Goal: Transaction & Acquisition: Obtain resource

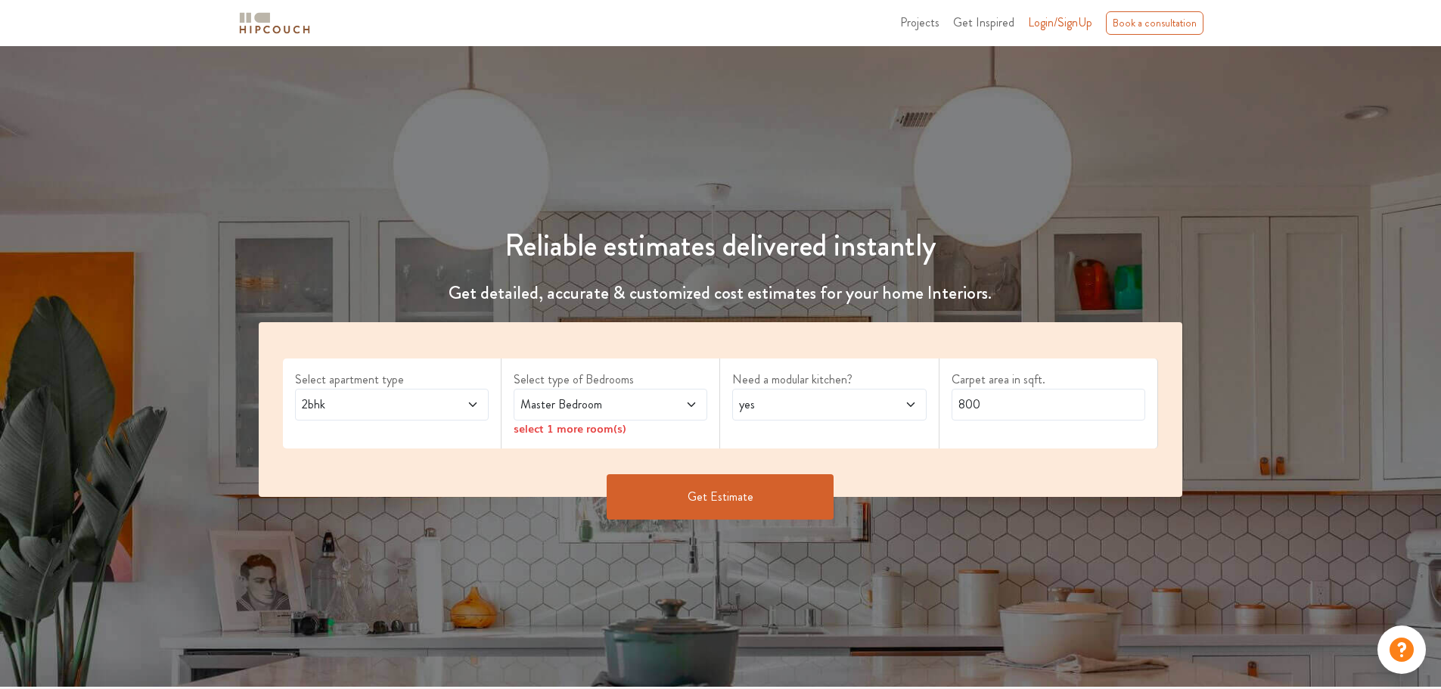
click at [467, 400] on icon at bounding box center [473, 405] width 12 height 12
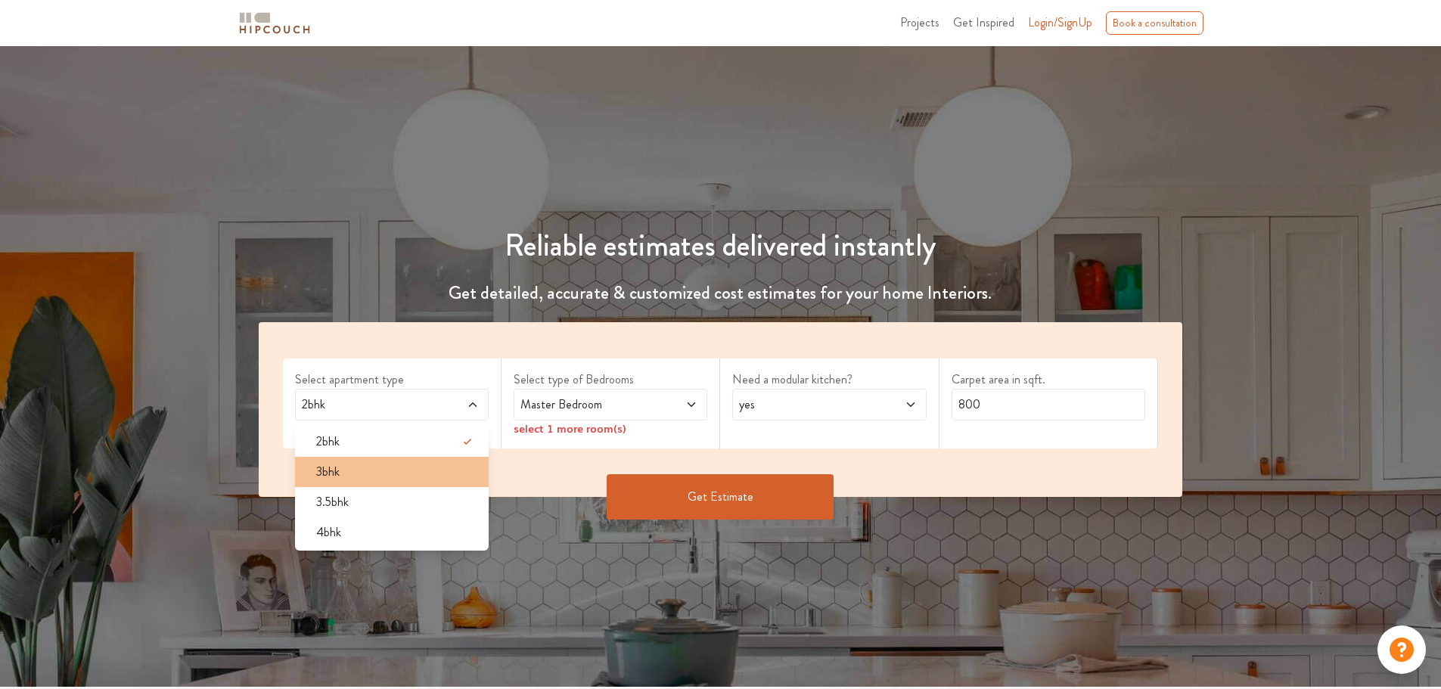
click at [339, 465] on span "3bhk" at bounding box center [327, 472] width 23 height 18
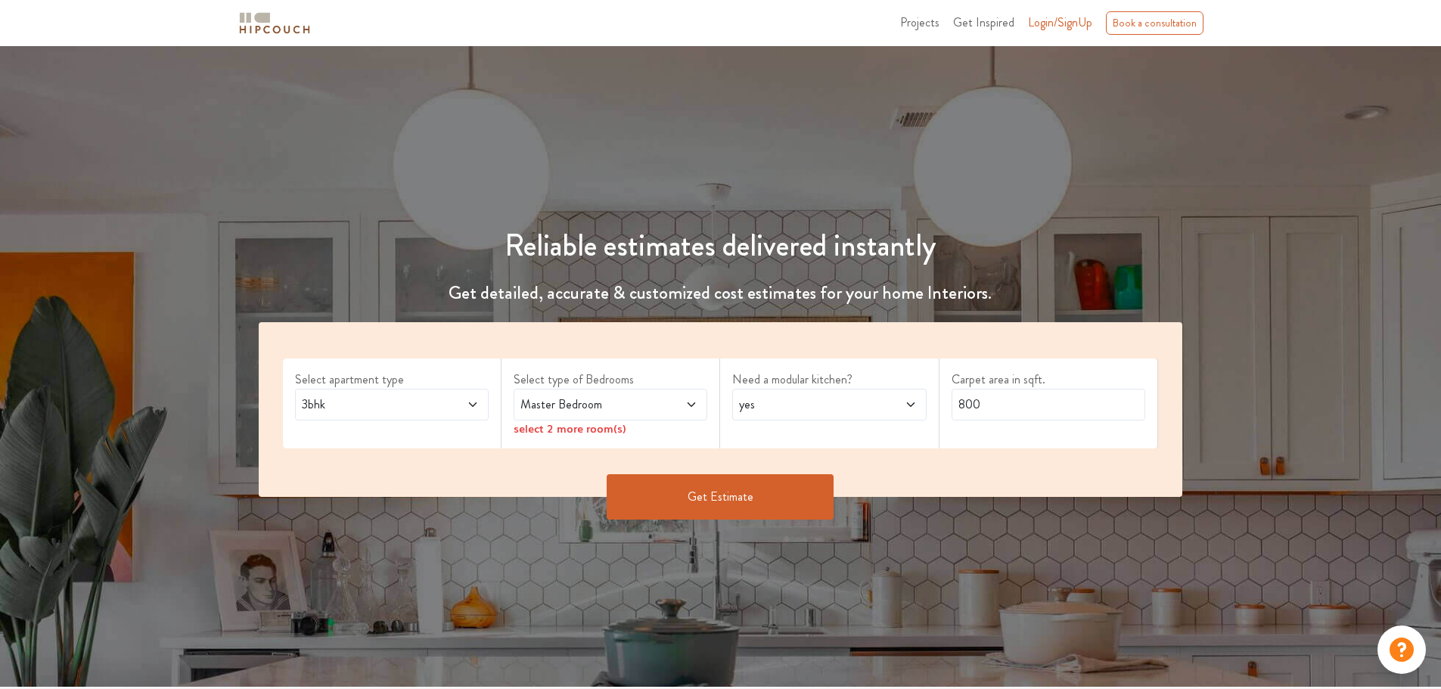
click at [661, 404] on span at bounding box center [675, 405] width 45 height 18
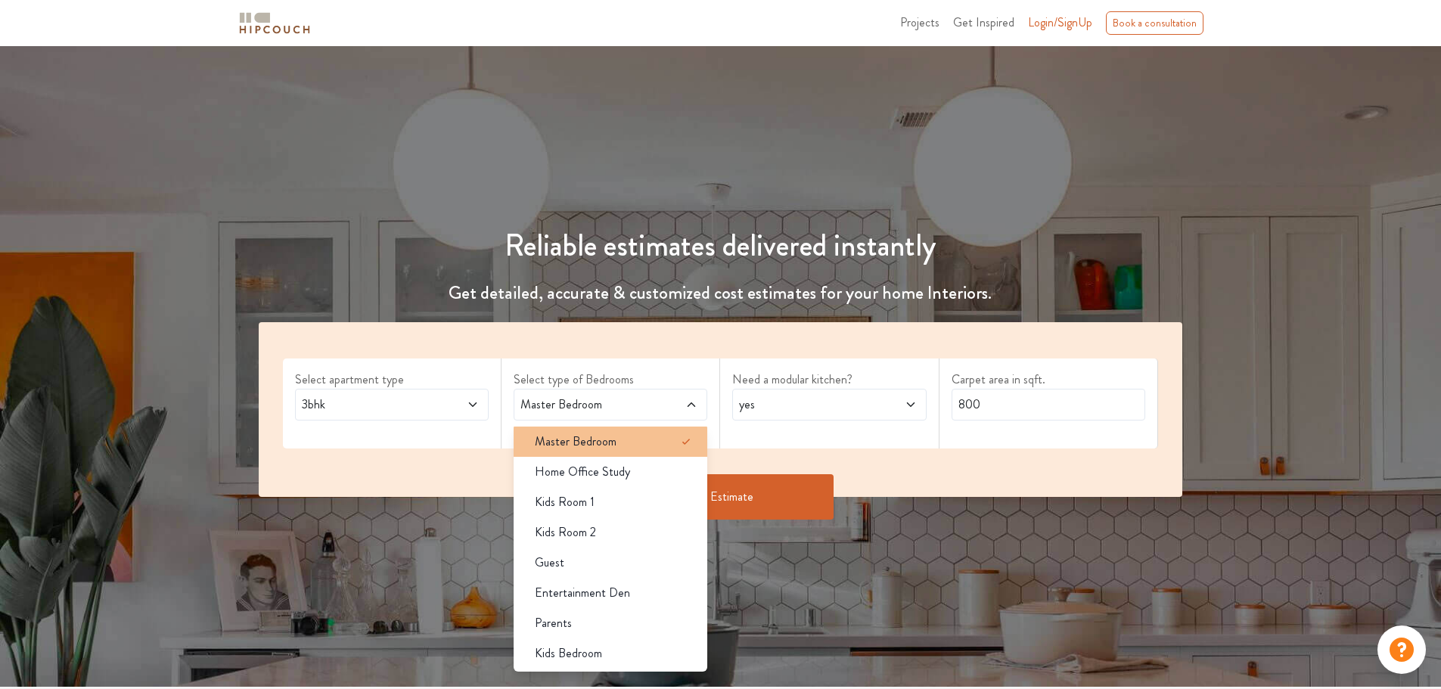
click at [613, 443] on span "Master Bedroom" at bounding box center [576, 442] width 82 height 18
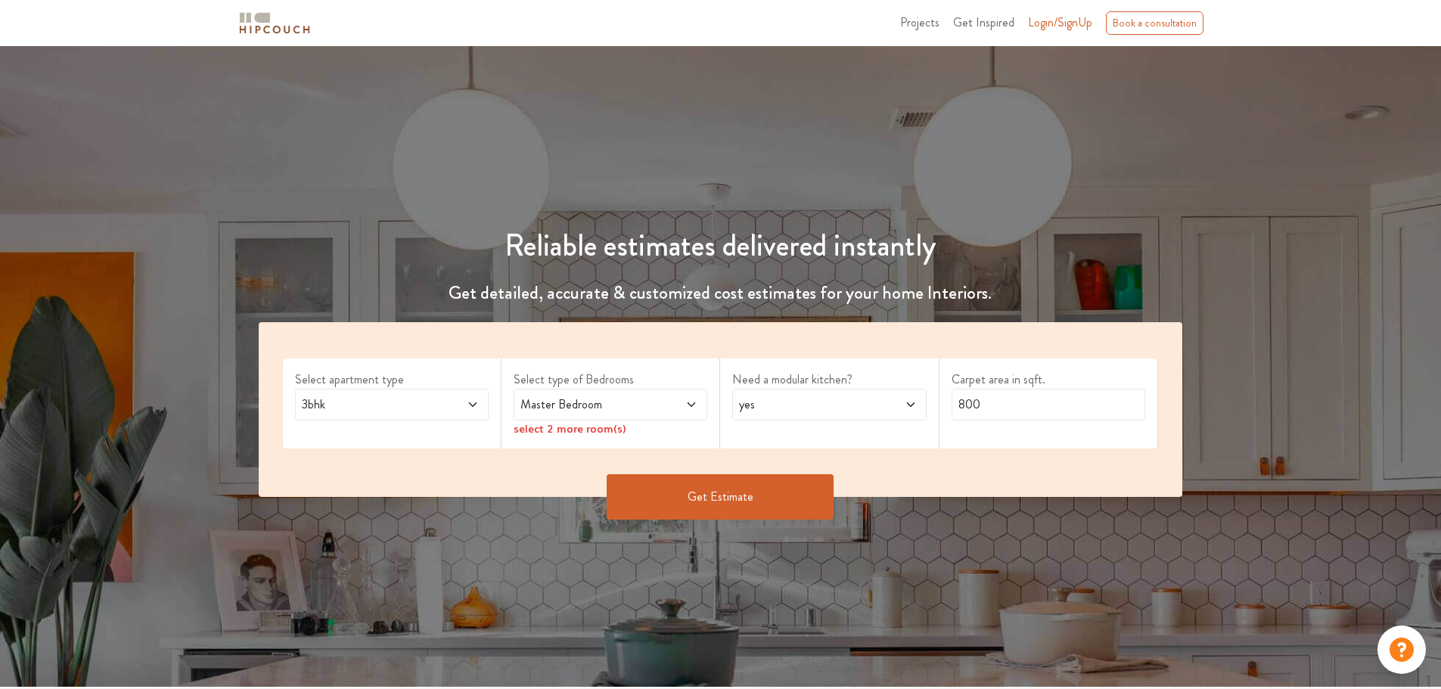
click at [885, 404] on span at bounding box center [894, 405] width 45 height 18
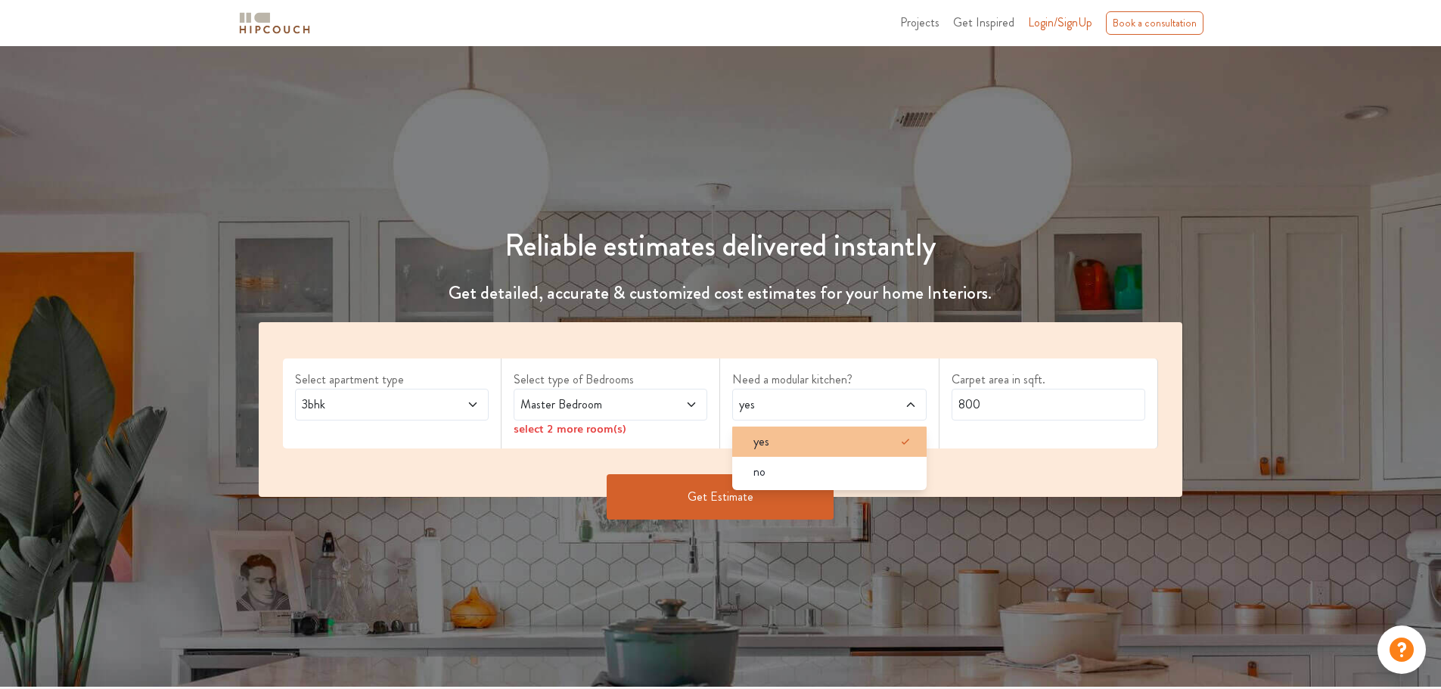
click at [826, 440] on div "yes" at bounding box center [834, 442] width 185 height 18
click at [994, 406] on input "800" at bounding box center [1049, 405] width 194 height 32
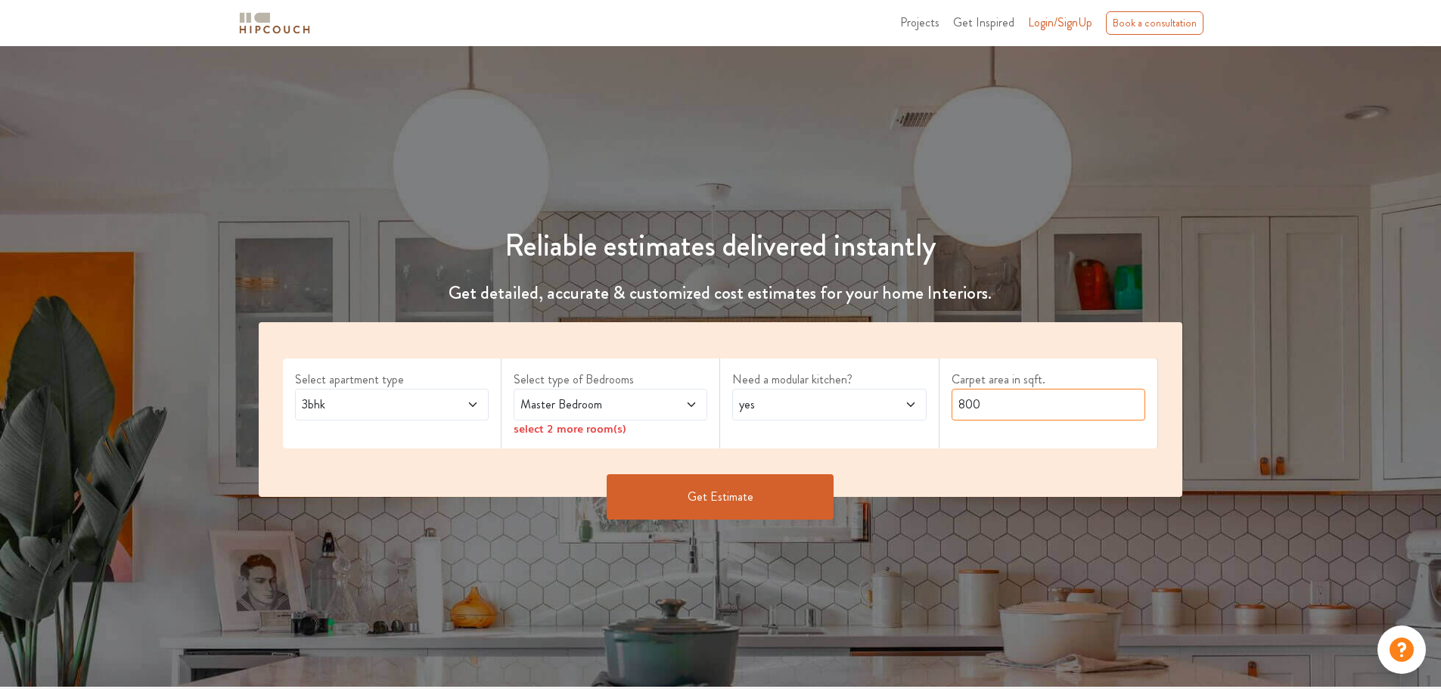
drag, startPoint x: 987, startPoint y: 406, endPoint x: 901, endPoint y: 399, distance: 86.5
click at [901, 399] on div "Select apartment type 3bhk Select type of Bedrooms Master Bedroom select 2 more…" at bounding box center [721, 409] width 925 height 175
type input "2100"
click at [942, 589] on div "Reliable estimates delivered instantly Get detailed, accurate & customized cost…" at bounding box center [720, 366] width 1441 height 641
click at [745, 502] on button "Get Estimate" at bounding box center [720, 496] width 227 height 45
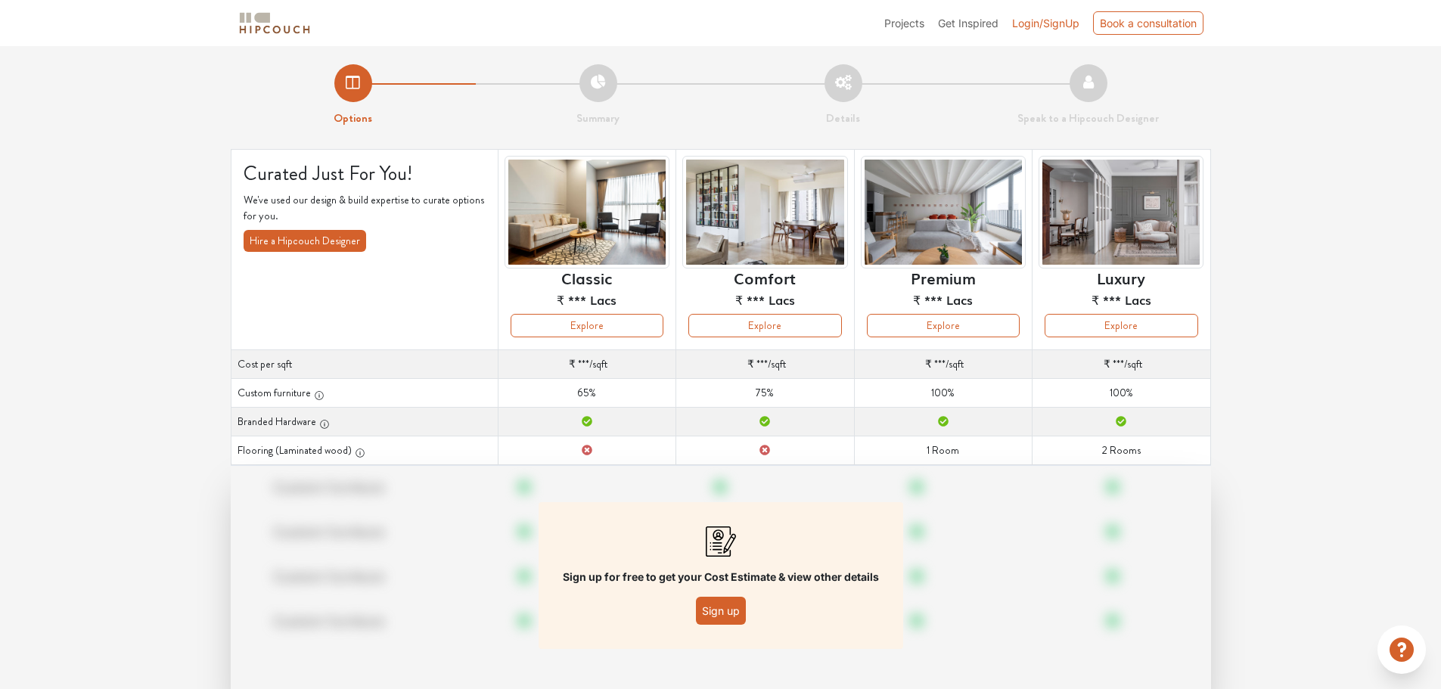
click at [720, 612] on button "Sign up" at bounding box center [721, 611] width 50 height 28
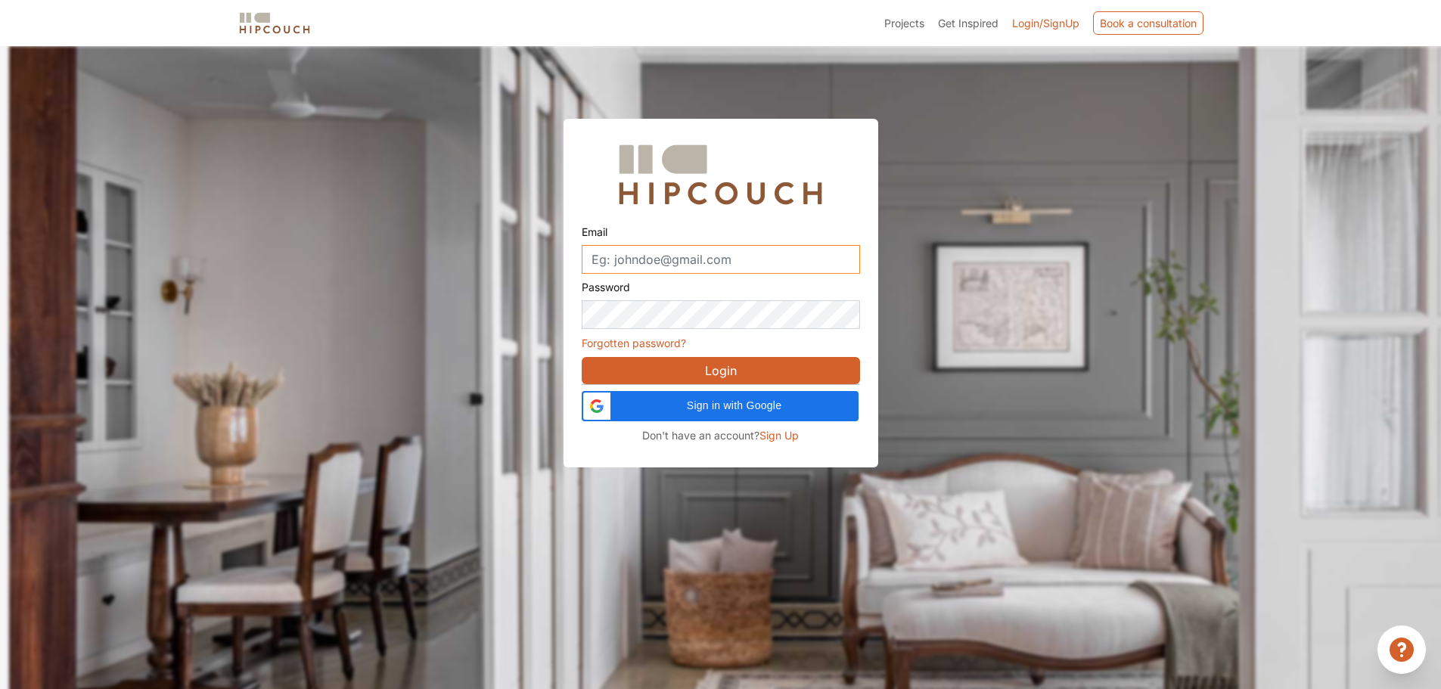
click at [723, 257] on input "Email" at bounding box center [721, 259] width 278 height 29
type input "rajnandini.ushir92@gmail.com"
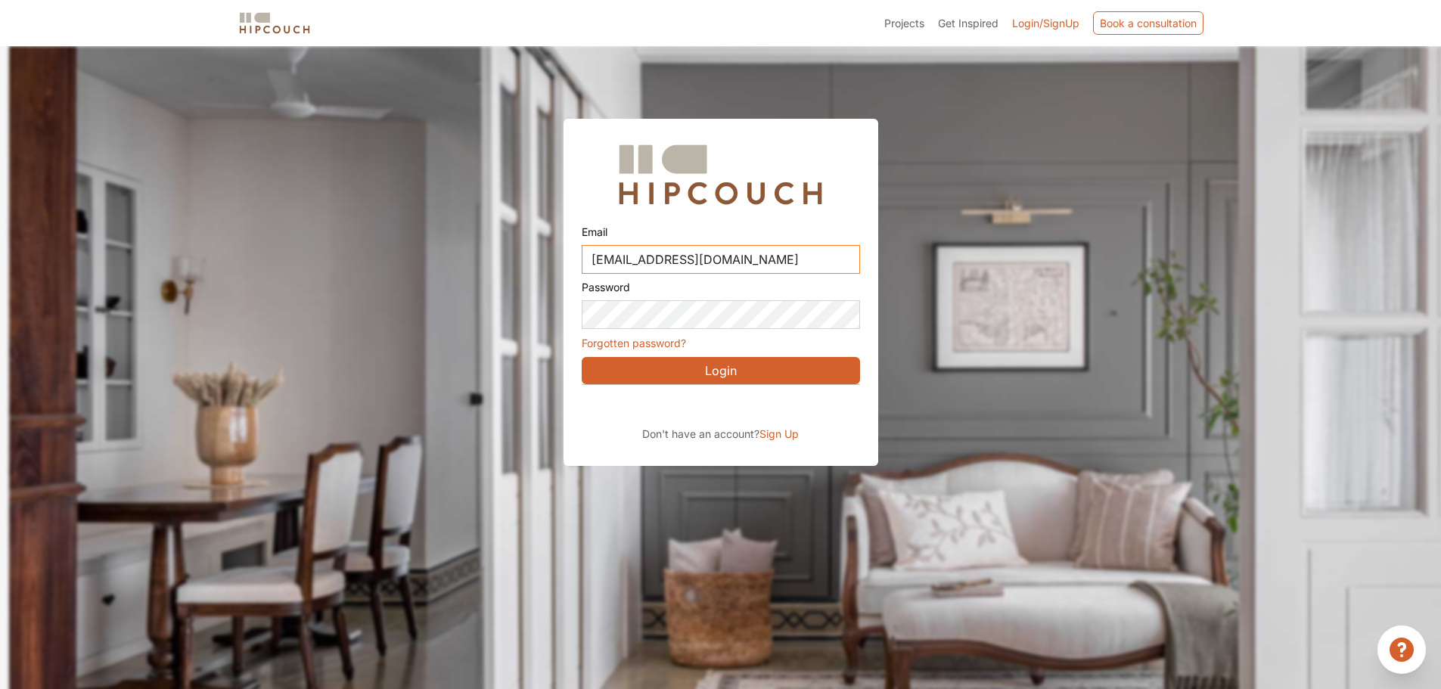
click at [786, 266] on input "rajnandini.ushir92@gmail.com" at bounding box center [721, 259] width 278 height 29
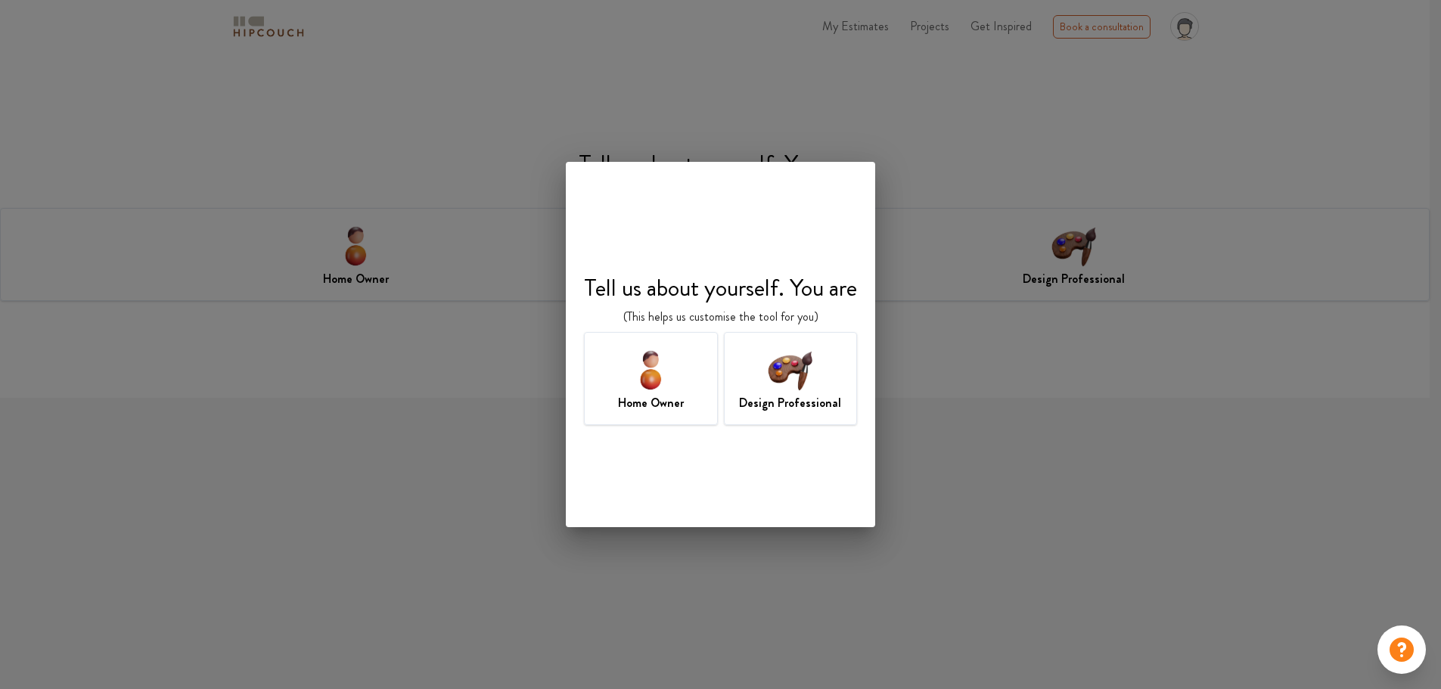
click at [794, 379] on img at bounding box center [790, 369] width 49 height 49
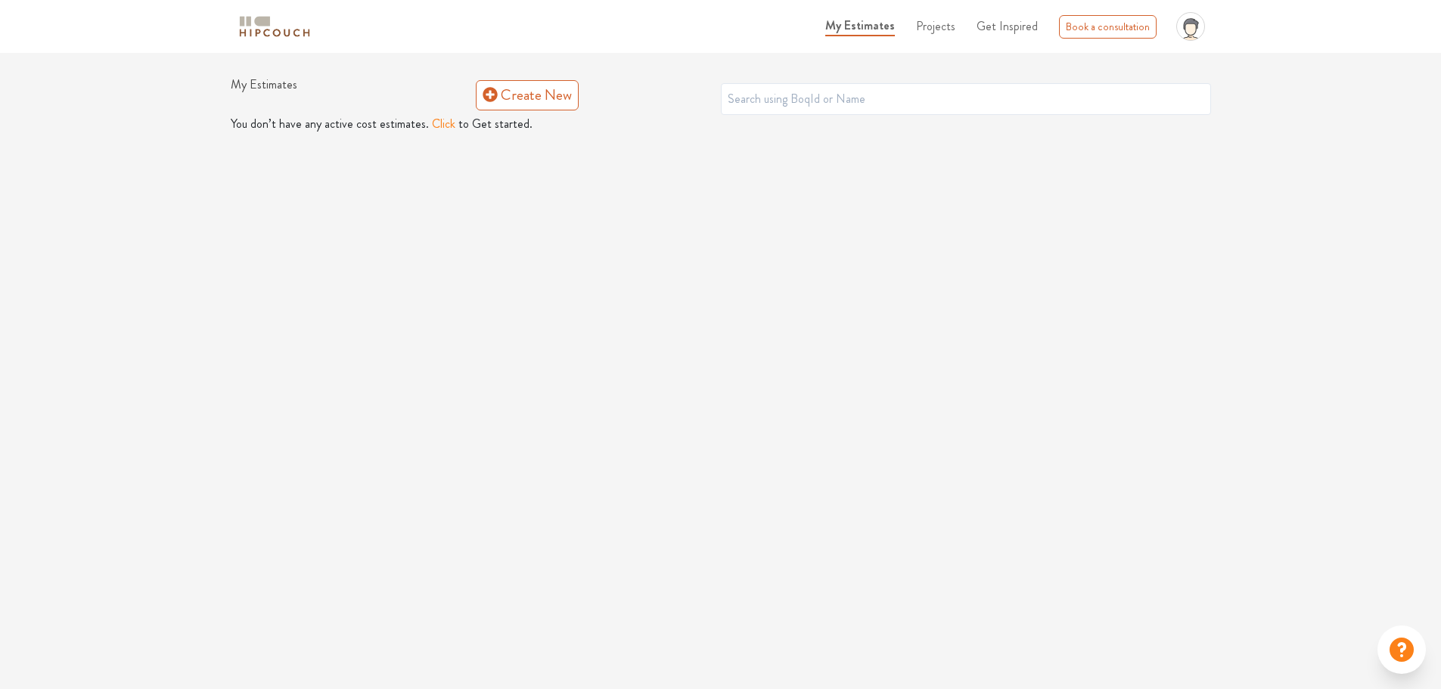
click at [440, 126] on button "Click" at bounding box center [443, 124] width 23 height 18
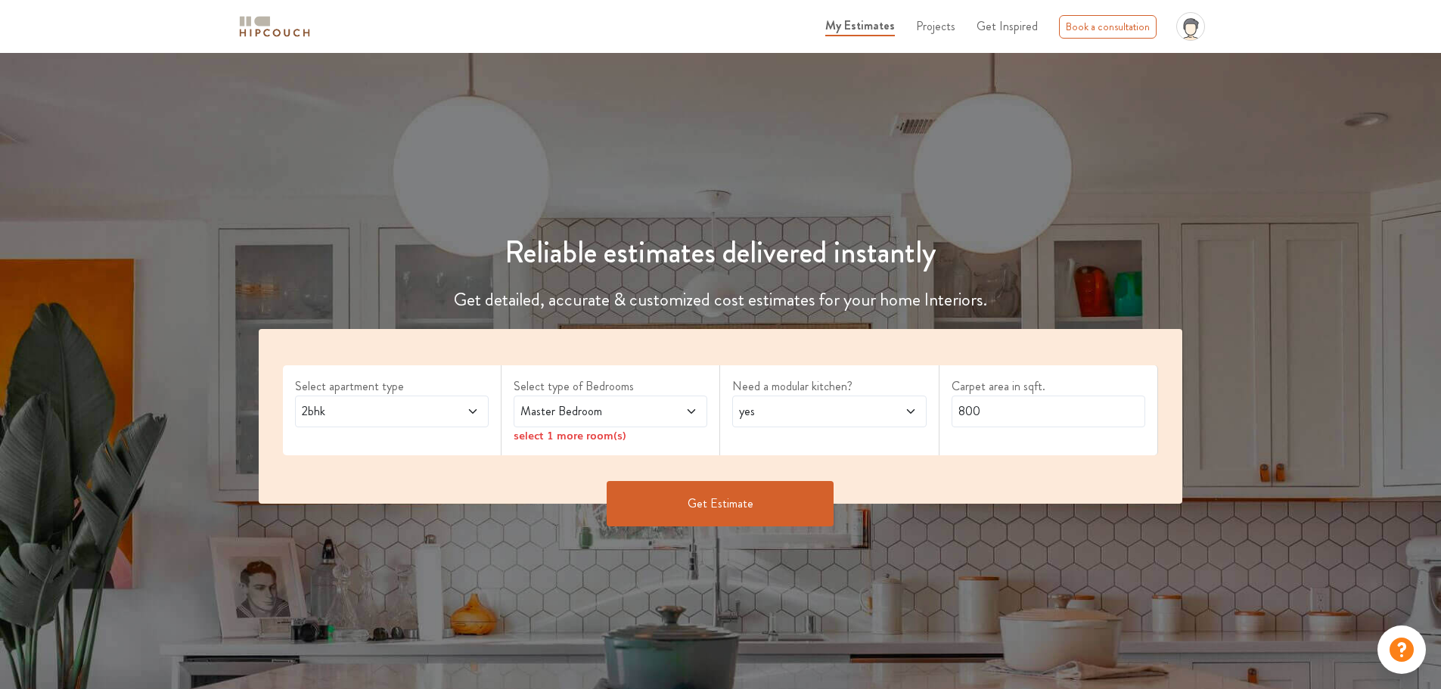
click at [440, 416] on span at bounding box center [456, 412] width 45 height 18
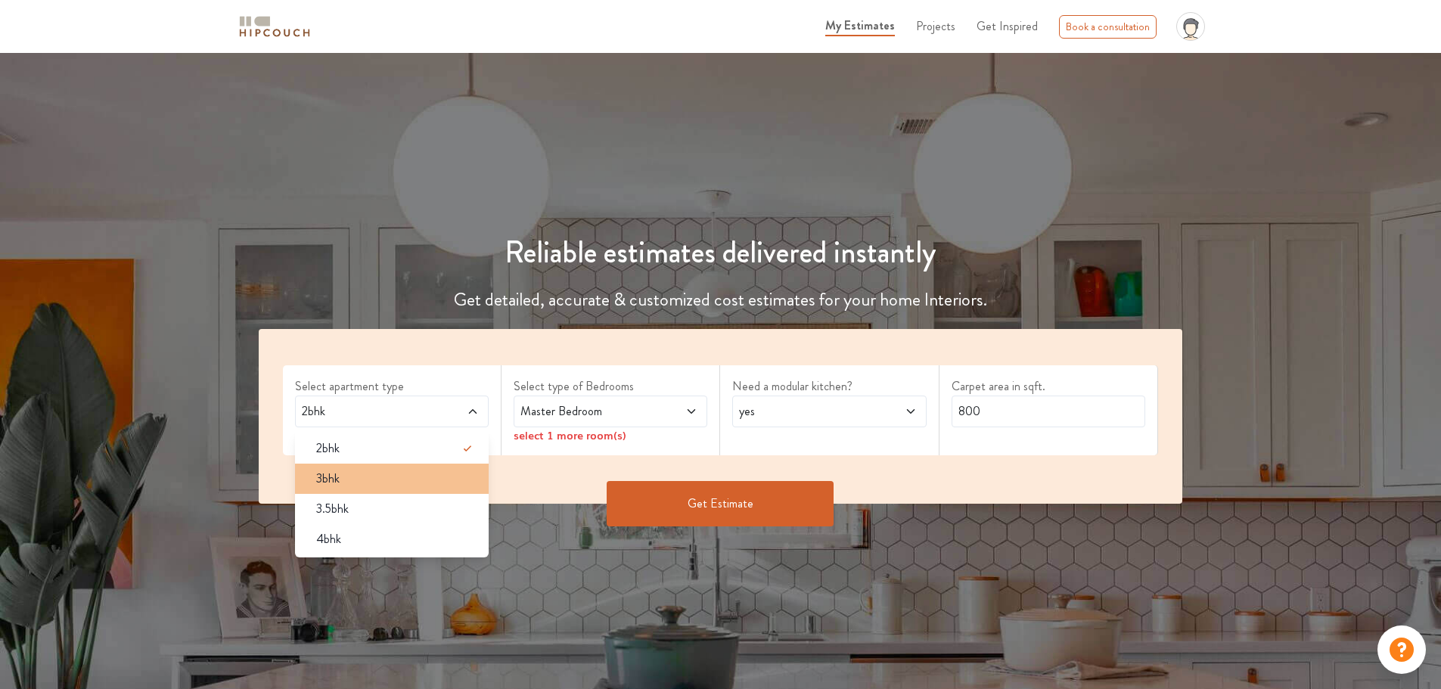
click at [354, 477] on div "3bhk" at bounding box center [396, 479] width 185 height 18
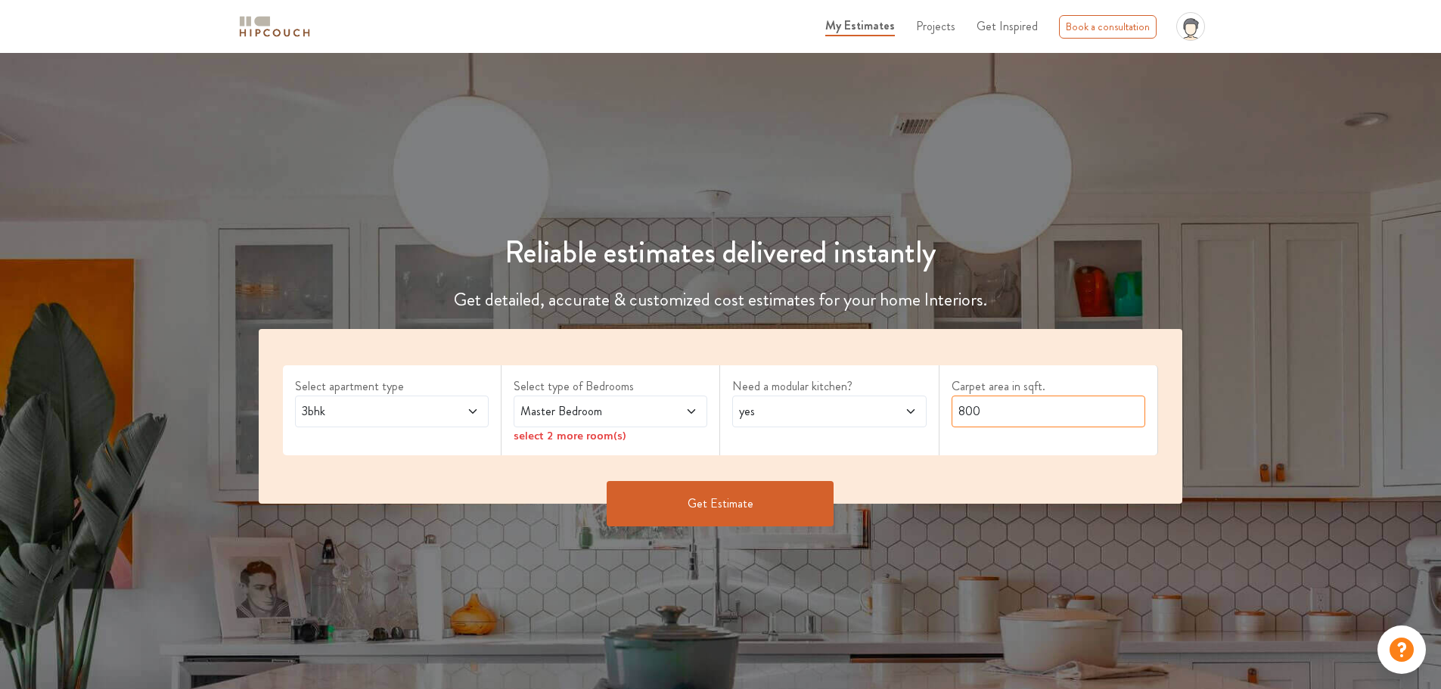
drag, startPoint x: 998, startPoint y: 412, endPoint x: 908, endPoint y: 418, distance: 90.2
click at [908, 418] on div "Select apartment type 3bhk Select type of Bedrooms Master Bedroom select 2 more…" at bounding box center [721, 416] width 925 height 175
type input "2100"
click at [686, 408] on icon at bounding box center [692, 412] width 12 height 12
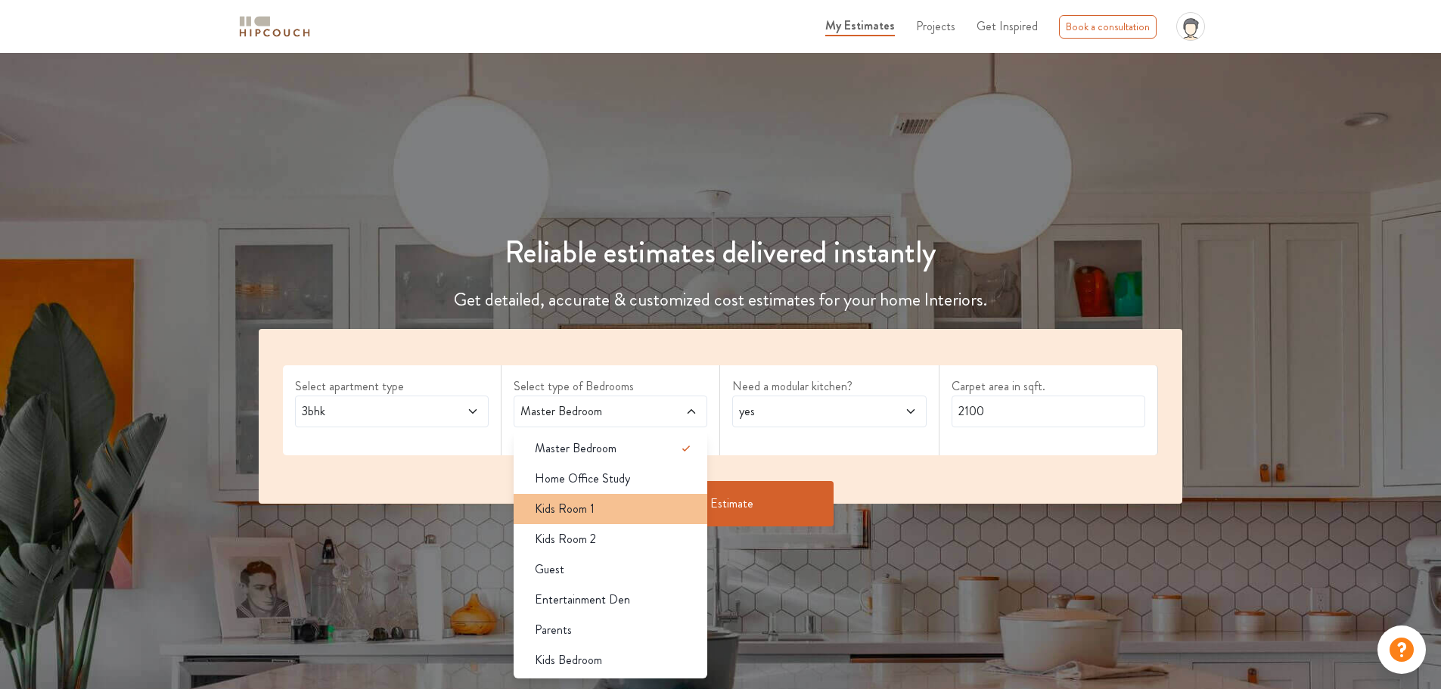
click at [580, 519] on li "Kids Room 1" at bounding box center [611, 509] width 194 height 30
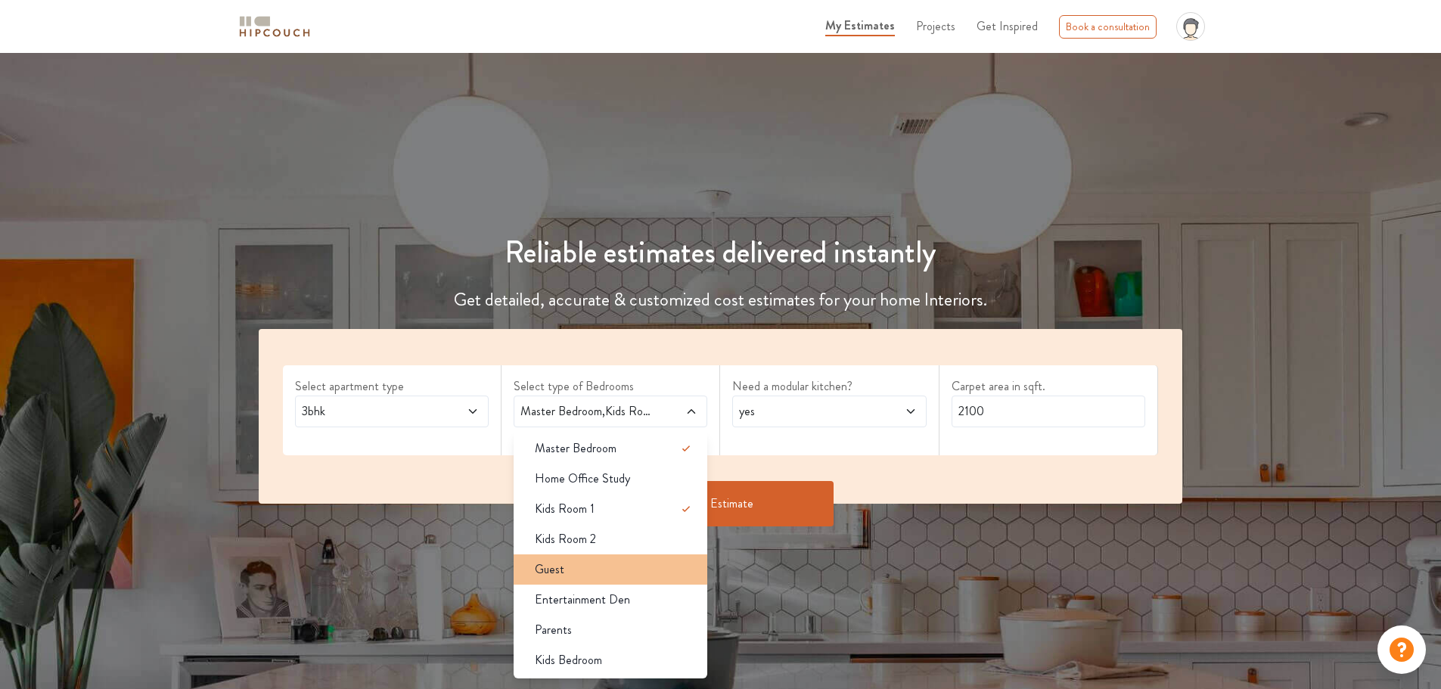
click at [567, 574] on div "Guest" at bounding box center [615, 570] width 185 height 18
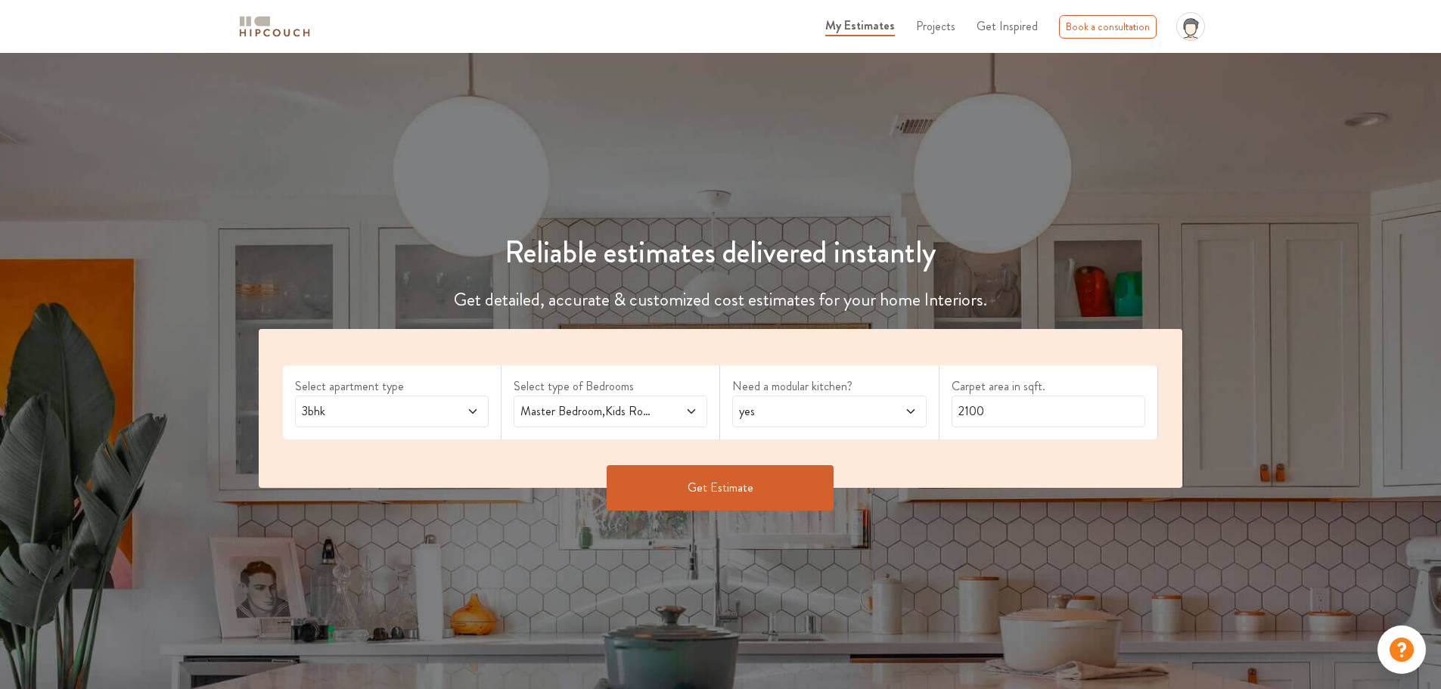
click at [734, 486] on button "Get Estimate" at bounding box center [720, 487] width 227 height 45
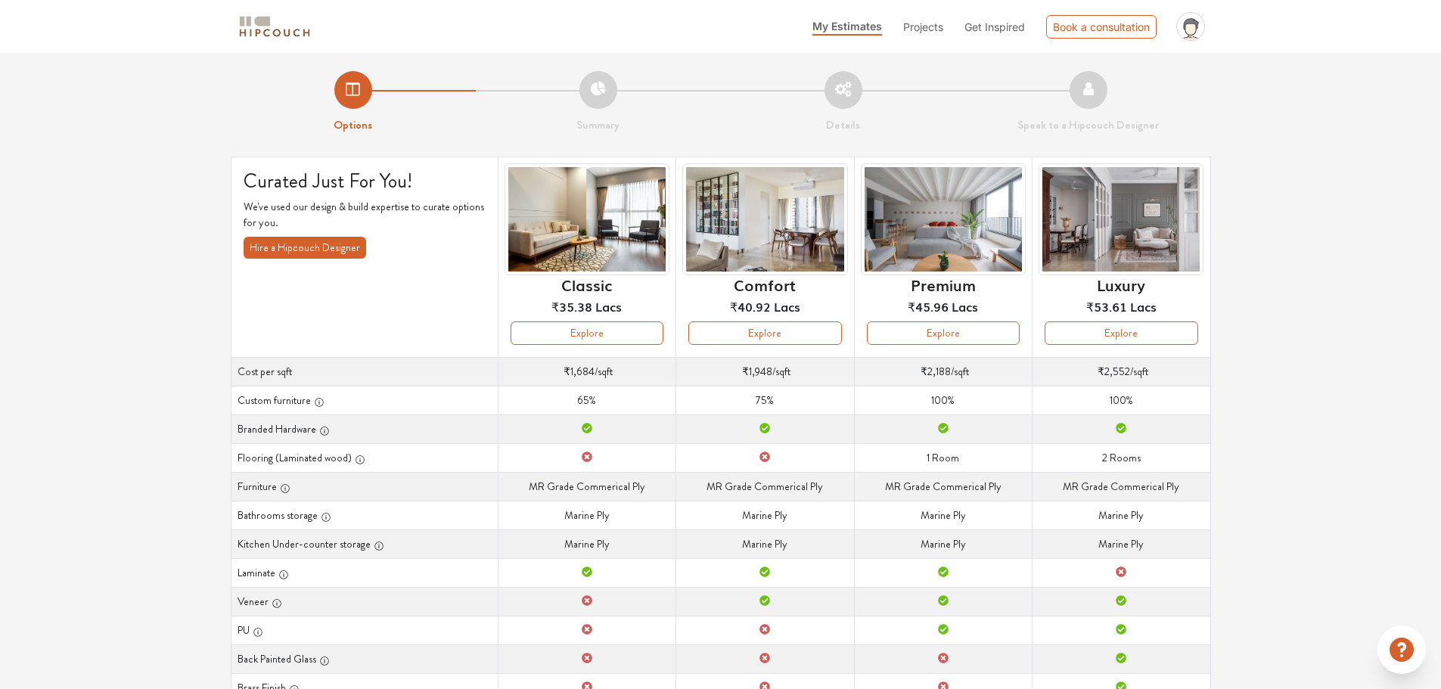
click at [598, 100] on li "Summary" at bounding box center [598, 102] width 245 height 63
click at [593, 331] on button "Explore" at bounding box center [587, 333] width 153 height 23
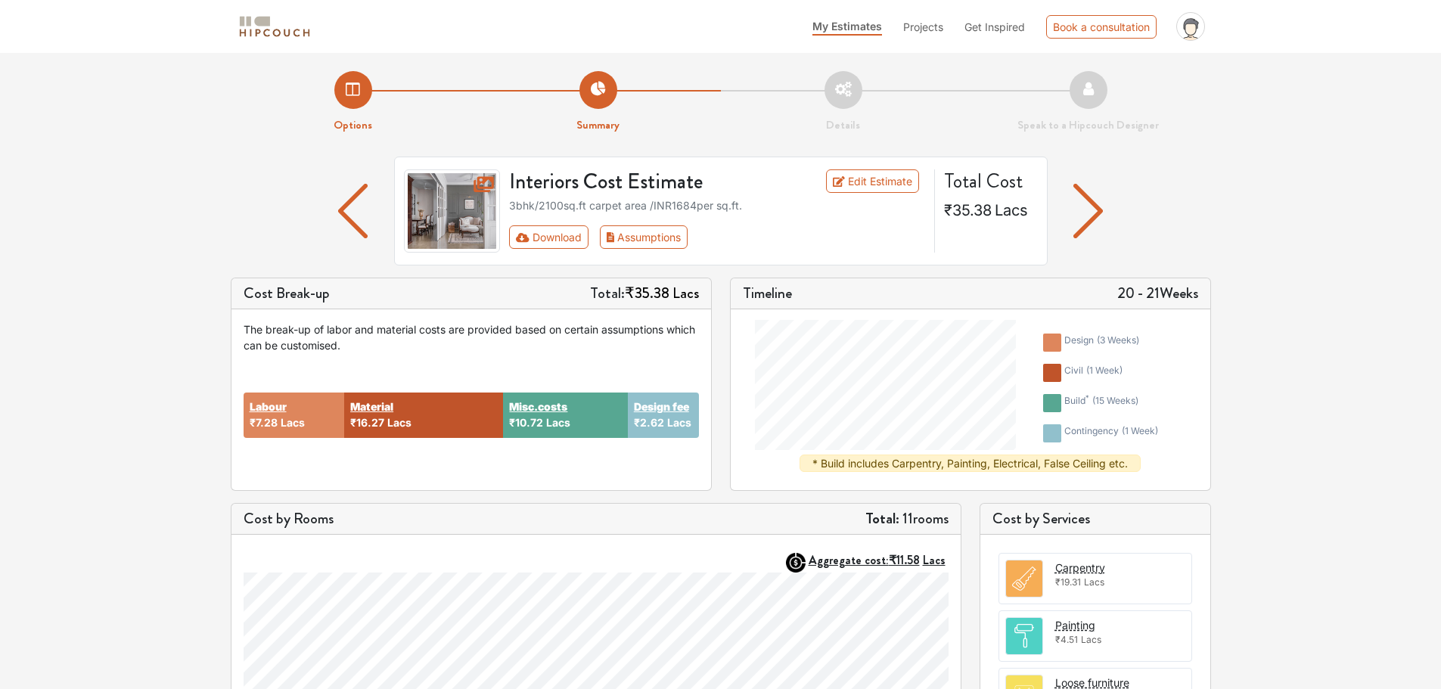
click at [355, 218] on img "button" at bounding box center [353, 211] width 30 height 54
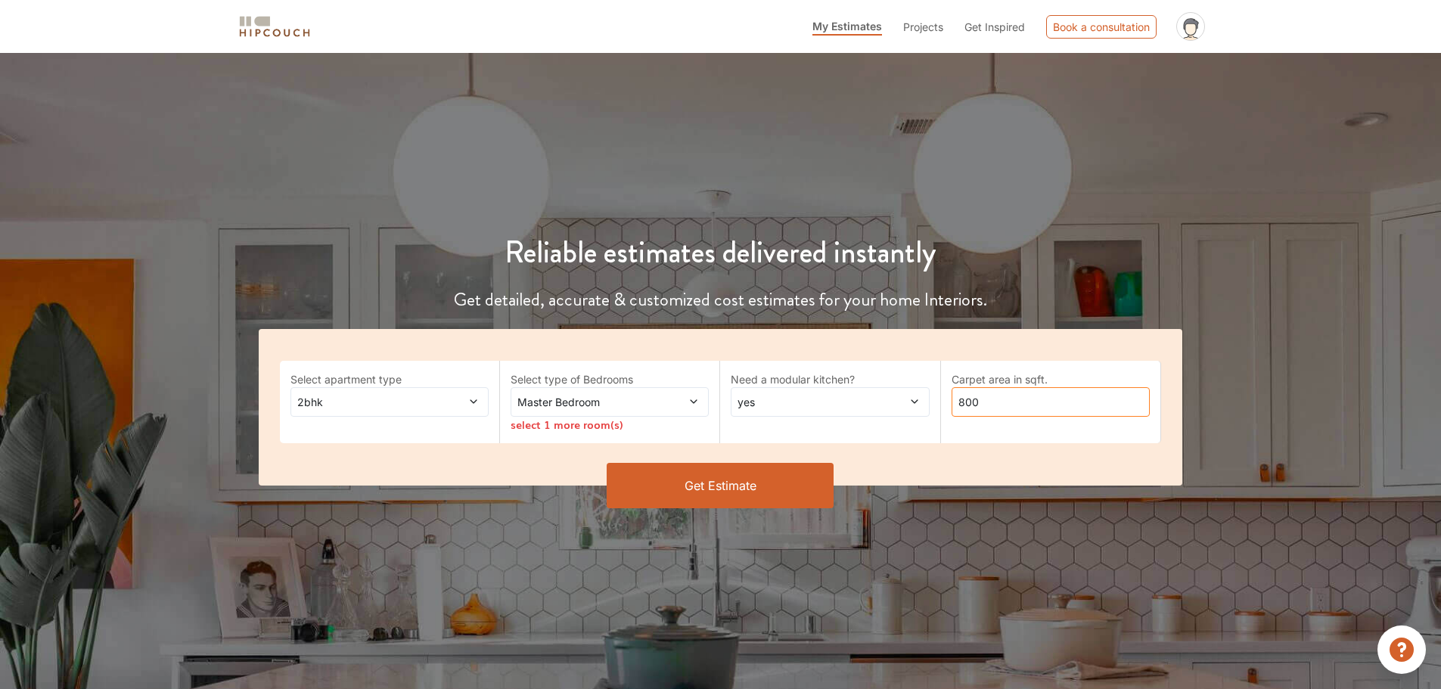
click at [1027, 409] on input "800" at bounding box center [1051, 402] width 198 height 30
type input "8"
type input "1450"
click at [652, 405] on span "Master Bedroom" at bounding box center [584, 402] width 138 height 16
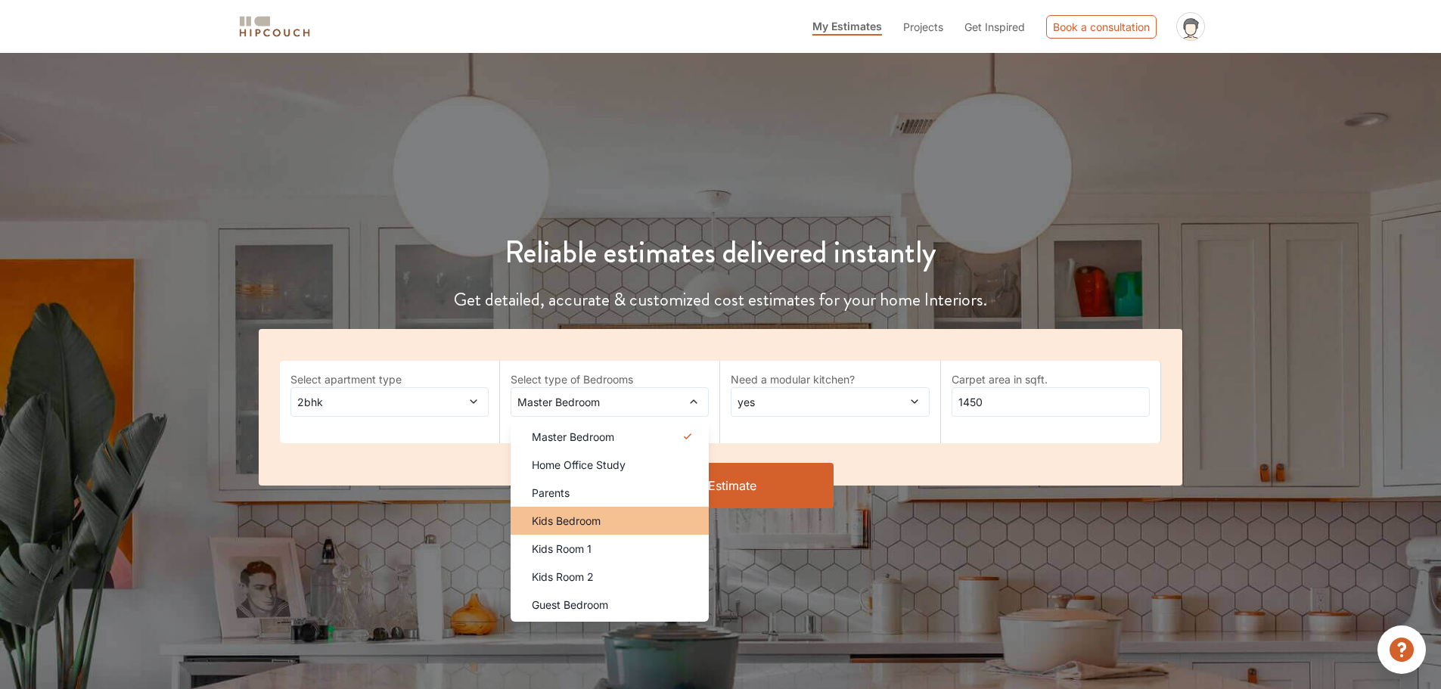
click at [589, 521] on span "Kids Bedroom" at bounding box center [566, 521] width 69 height 16
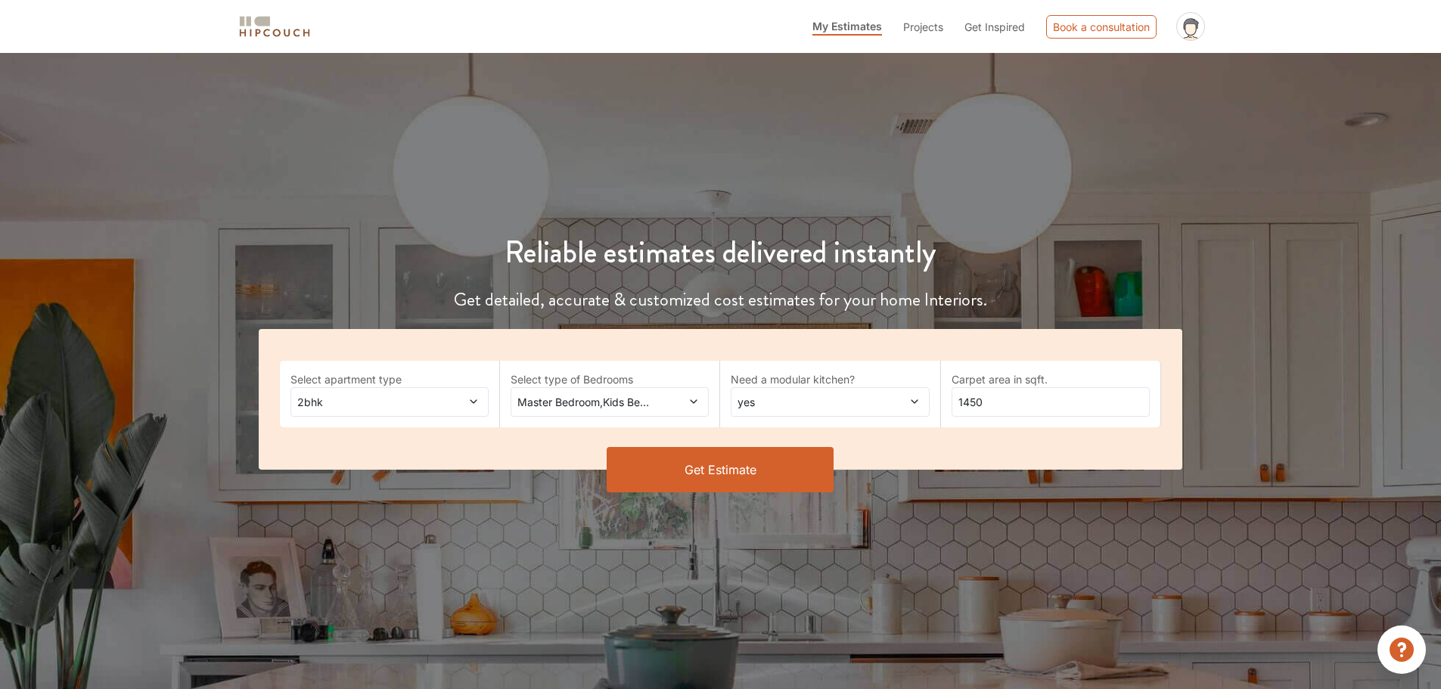
click at [664, 397] on span at bounding box center [676, 402] width 46 height 16
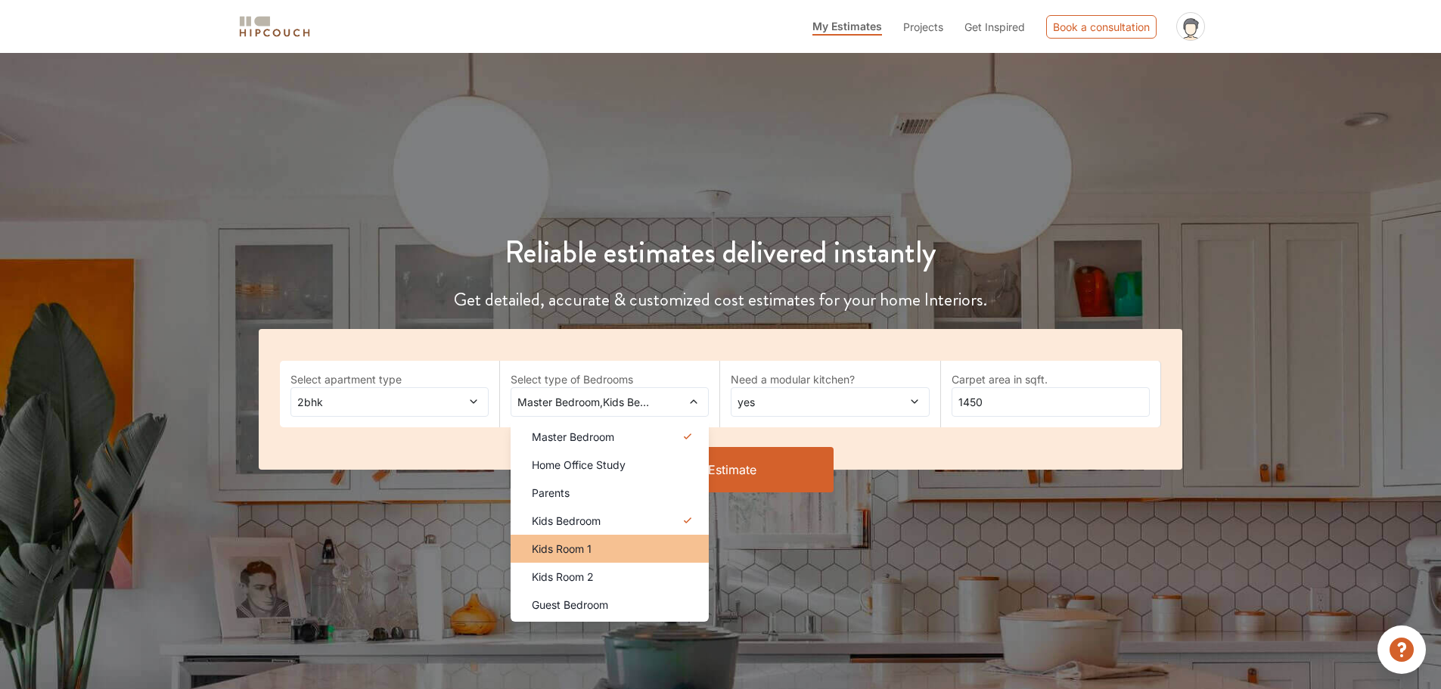
click at [598, 552] on div "Kids Room 1" at bounding box center [614, 549] width 189 height 16
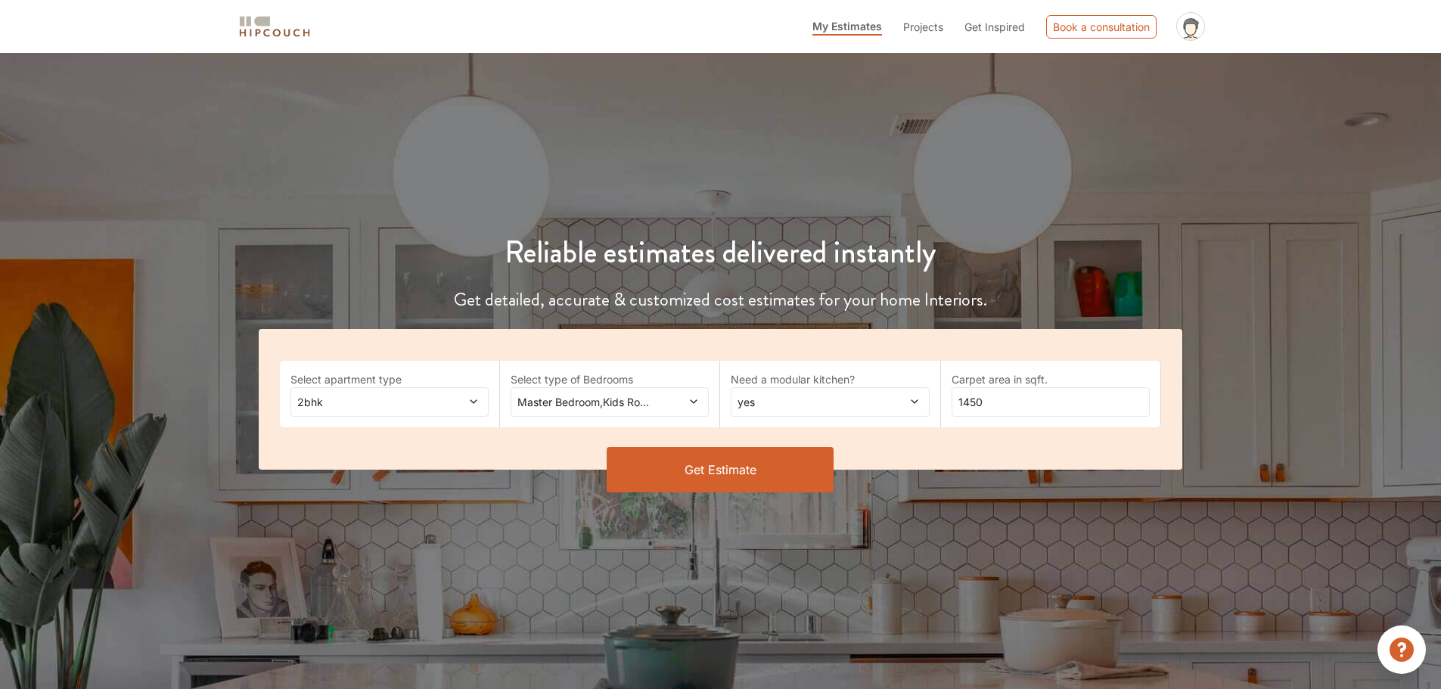
click at [641, 400] on span "Master Bedroom,Kids Room 1" at bounding box center [584, 402] width 138 height 16
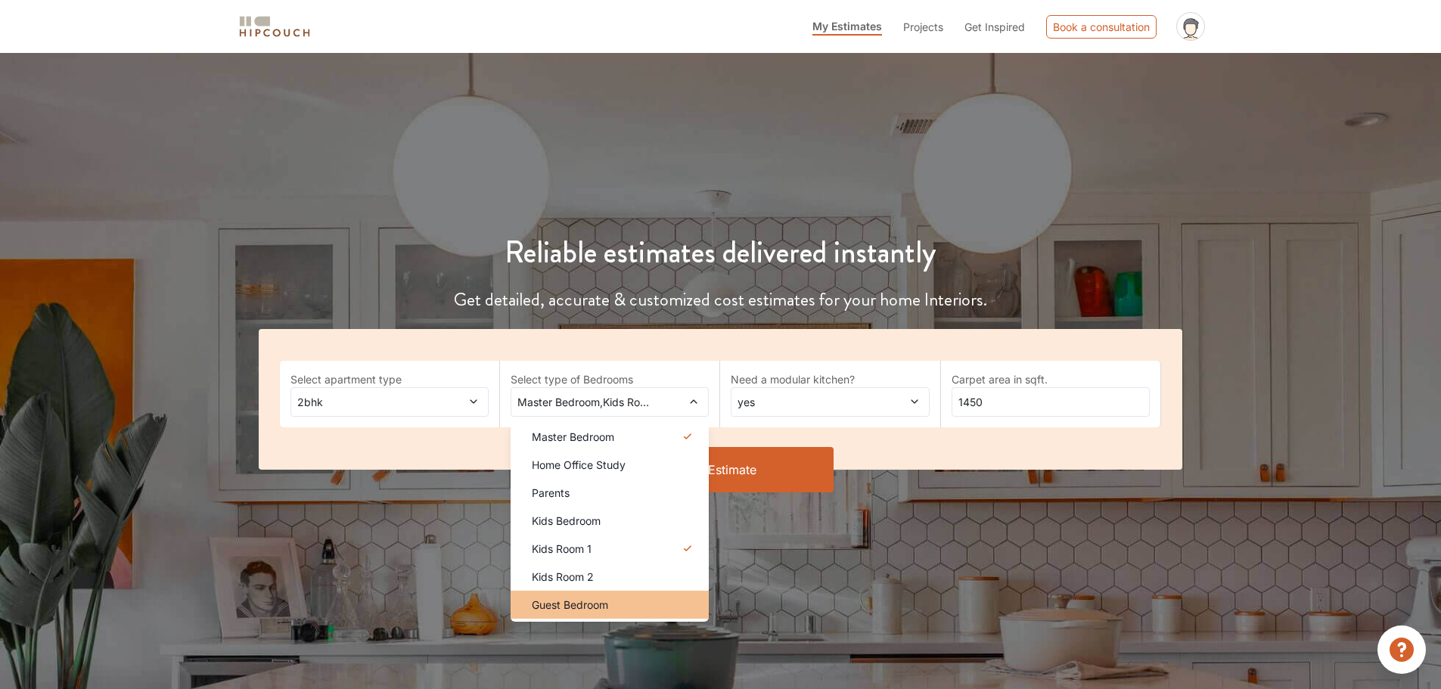
click at [612, 597] on div "Guest Bedroom" at bounding box center [614, 605] width 189 height 16
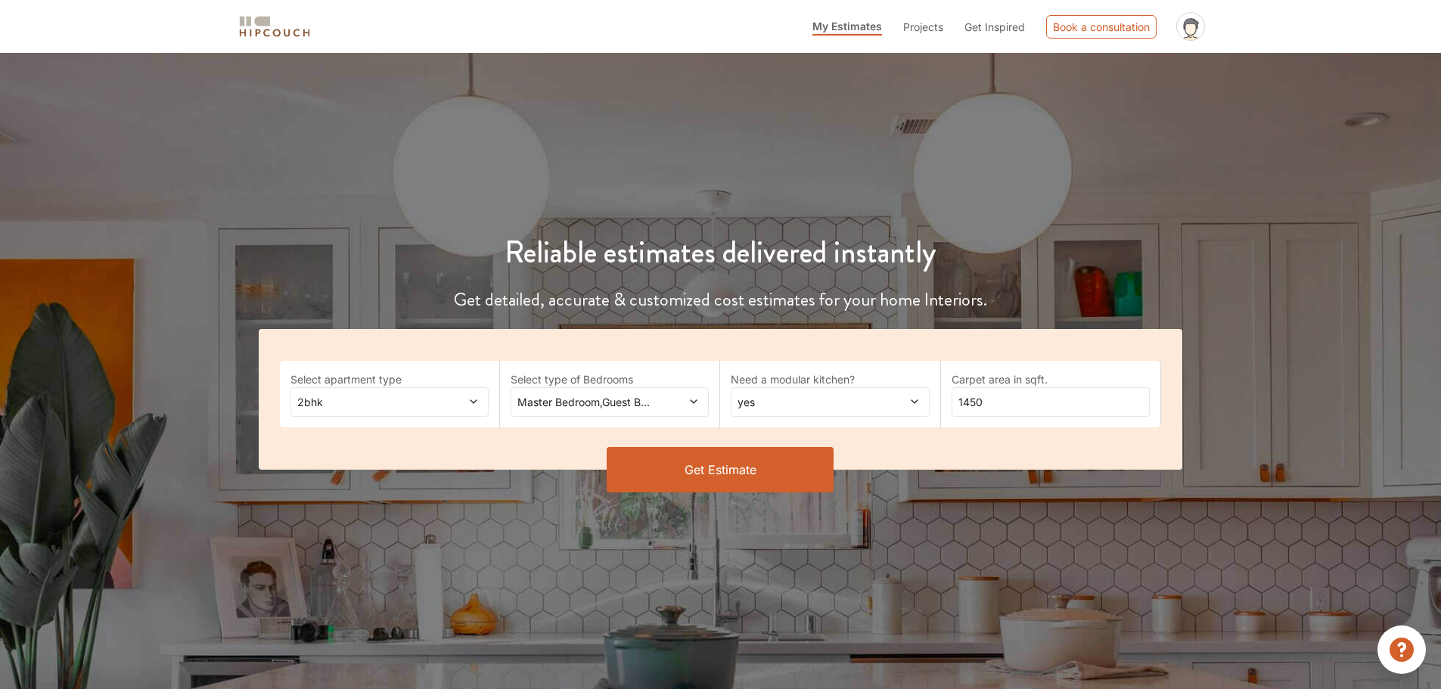
click at [692, 400] on icon at bounding box center [694, 402] width 7 height 4
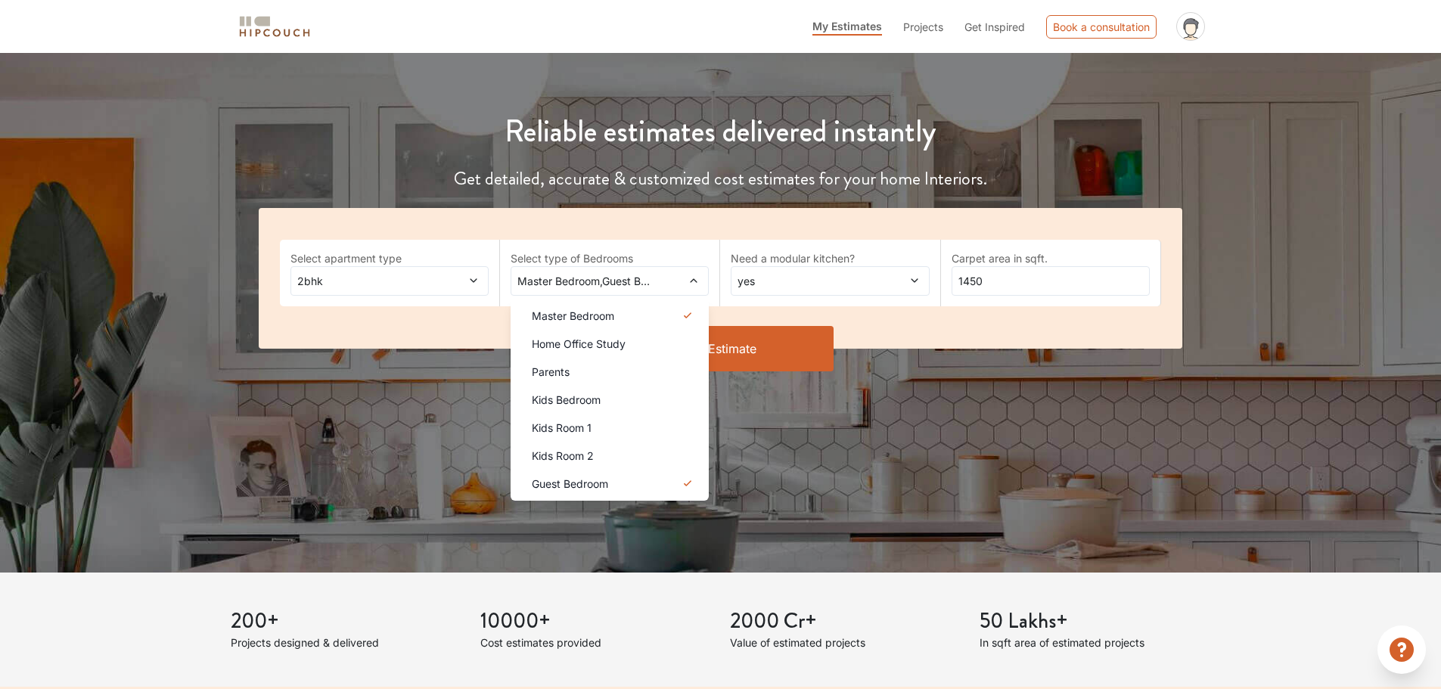
scroll to position [76, 0]
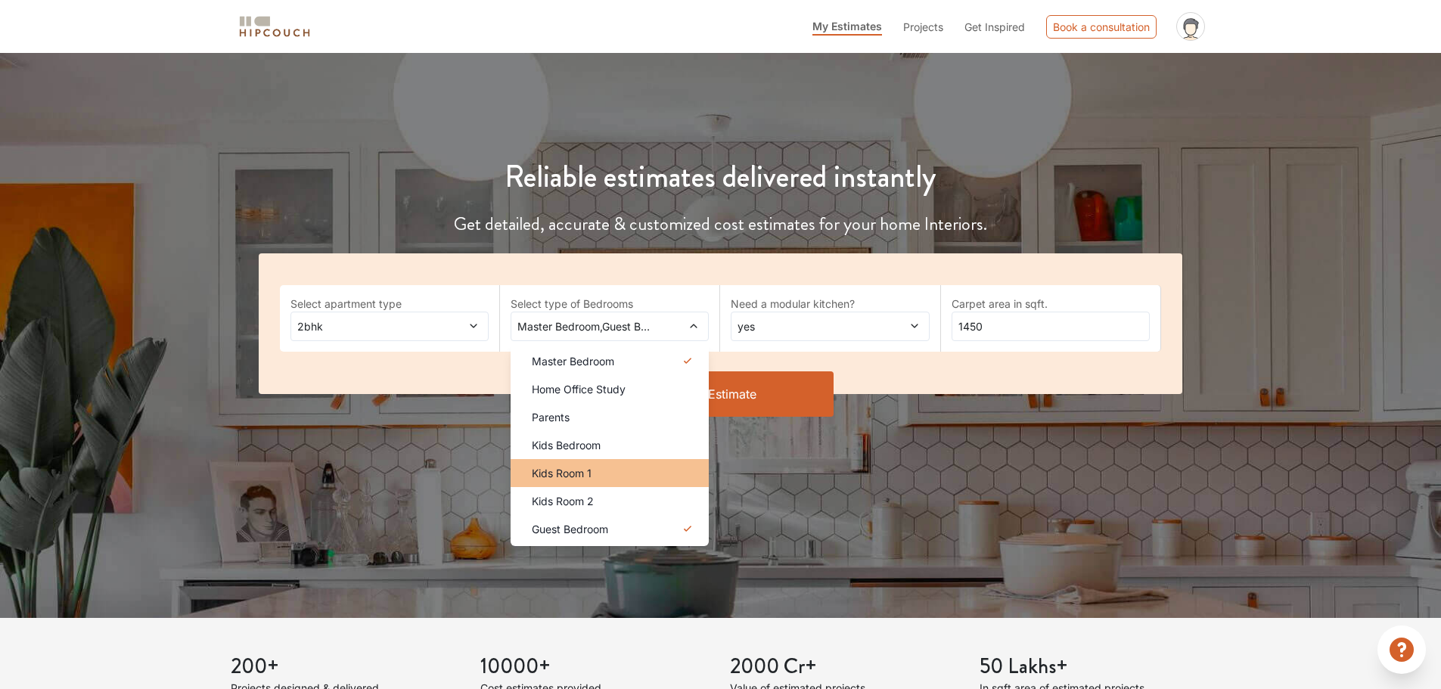
click at [589, 465] on span "Kids Room 1" at bounding box center [562, 473] width 60 height 16
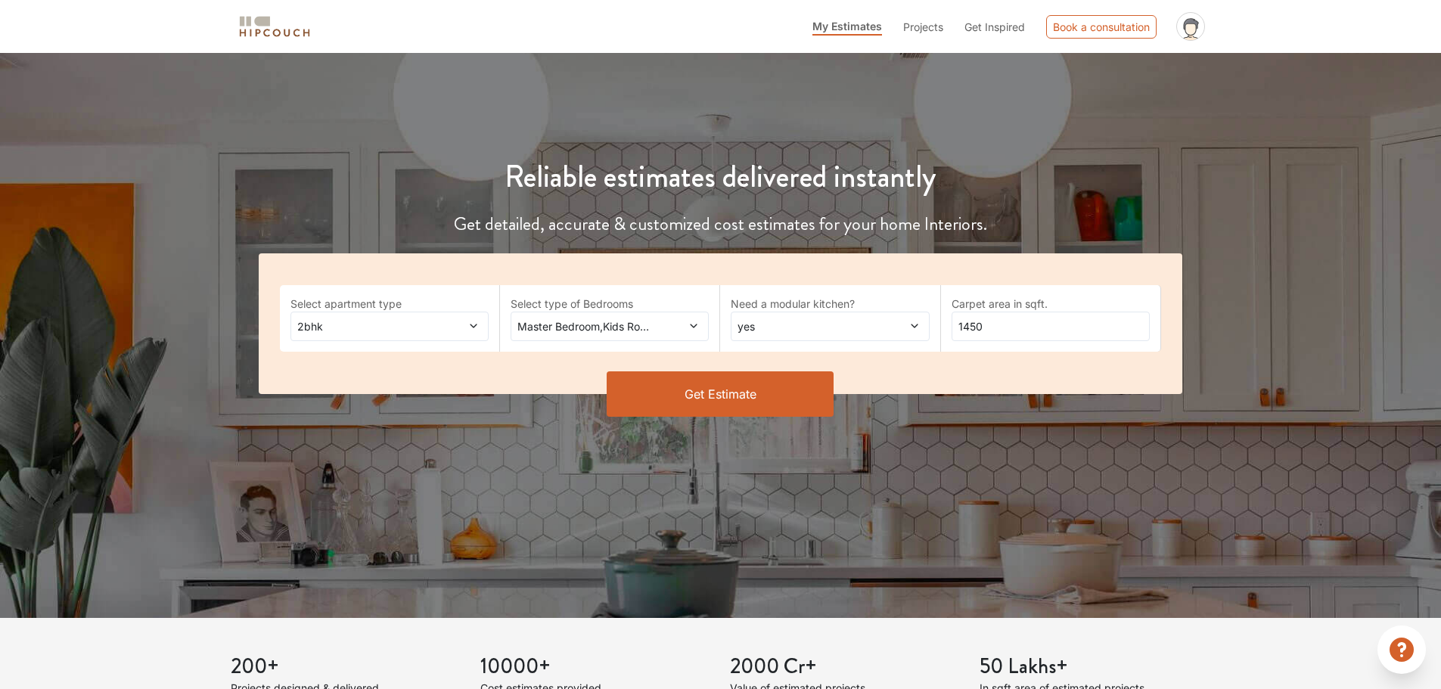
click at [725, 391] on button "Get Estimate" at bounding box center [720, 394] width 227 height 45
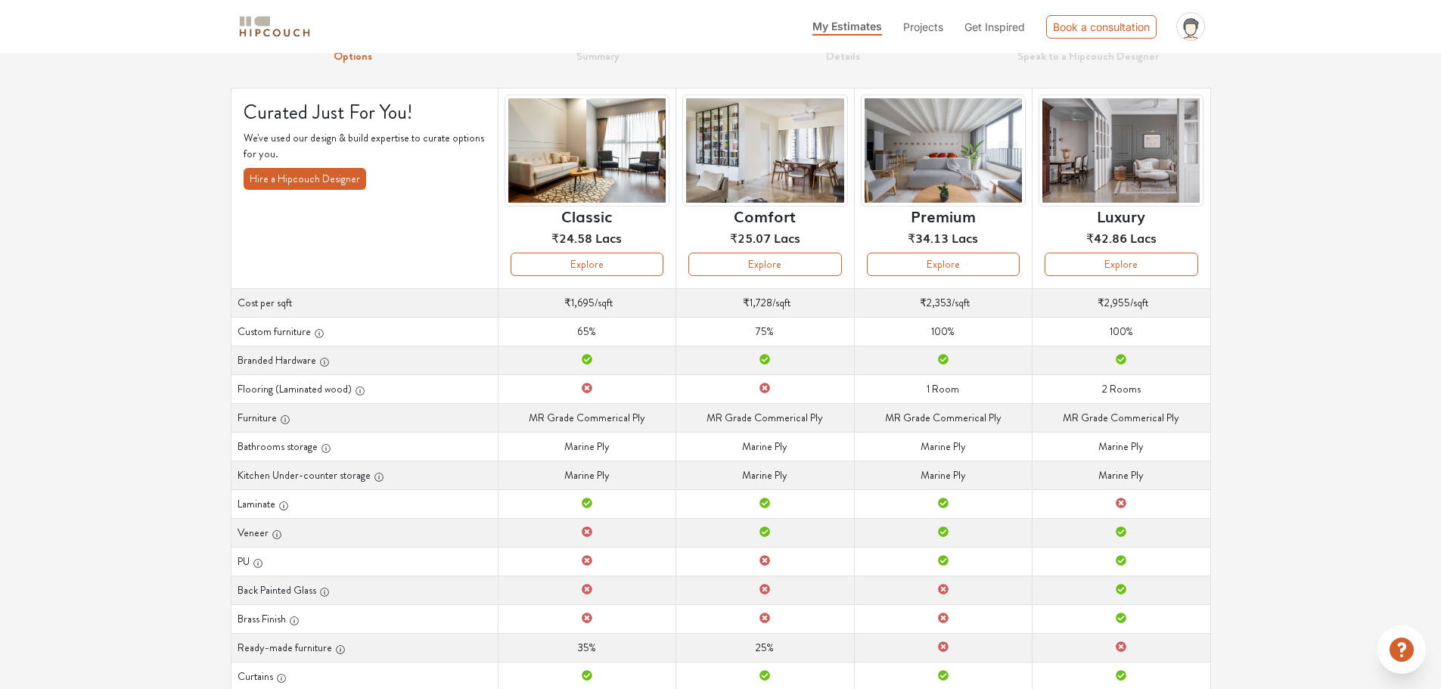
scroll to position [42, 0]
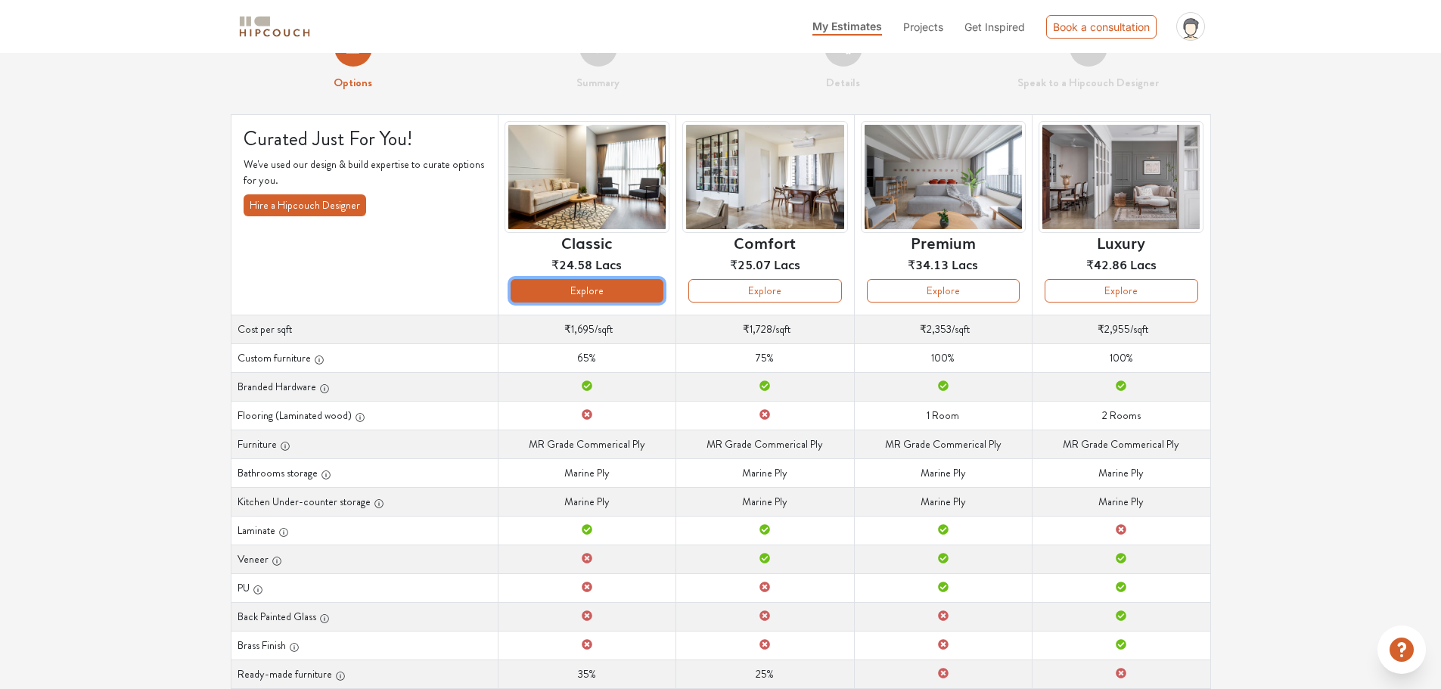
click at [576, 297] on button "Explore" at bounding box center [587, 290] width 153 height 23
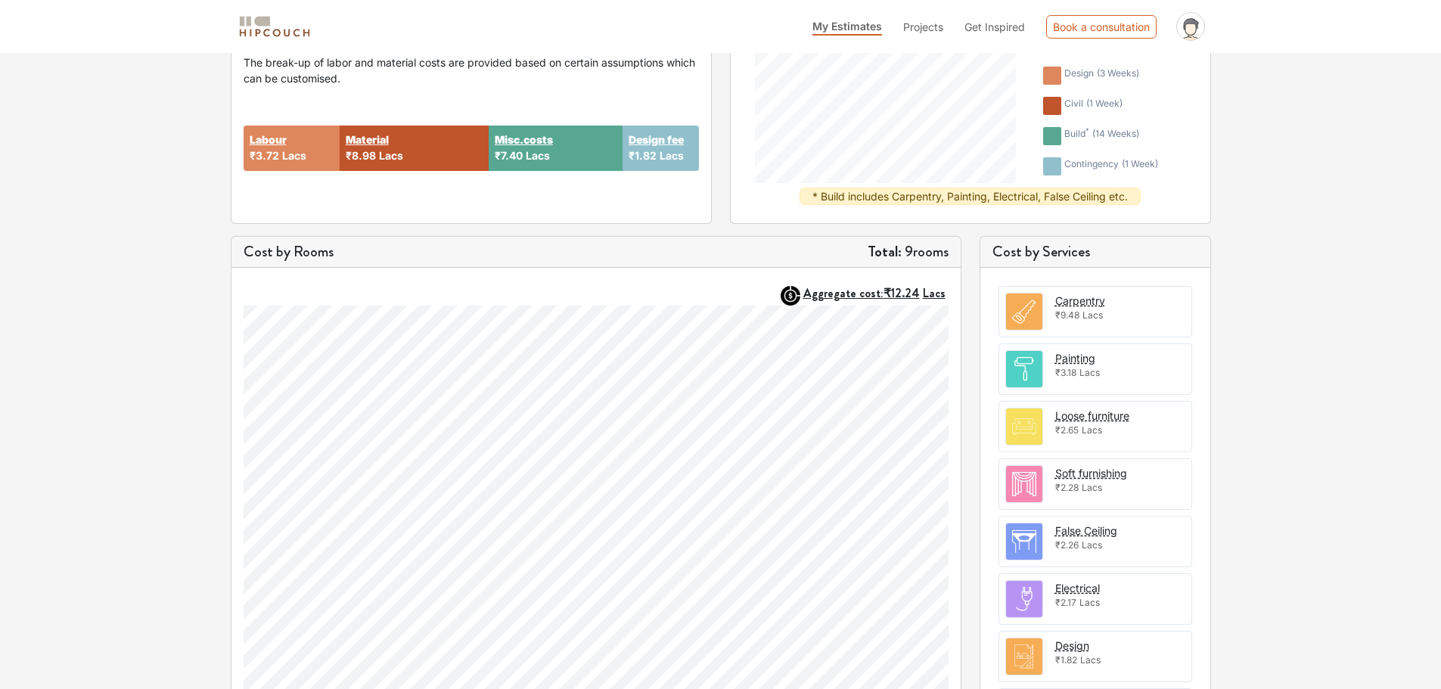
scroll to position [281, 0]
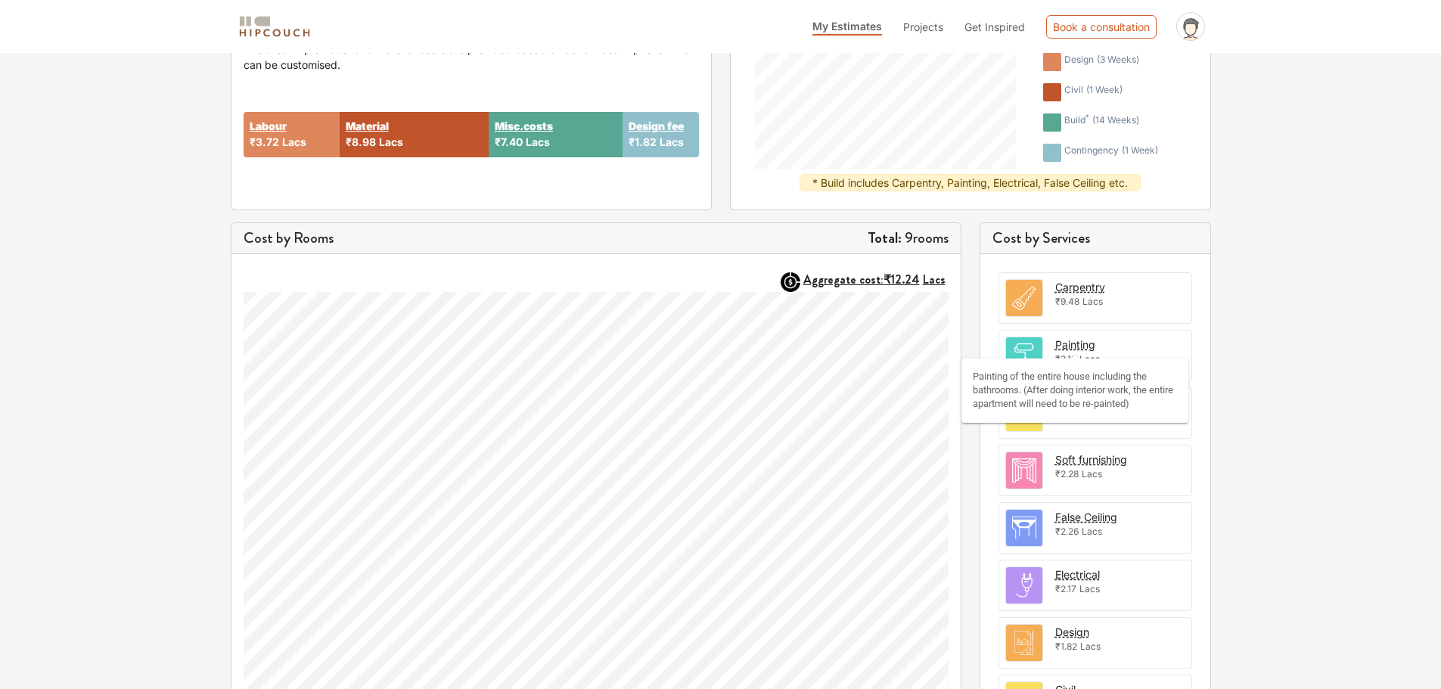
click at [1073, 340] on div "Painting" at bounding box center [1076, 345] width 40 height 16
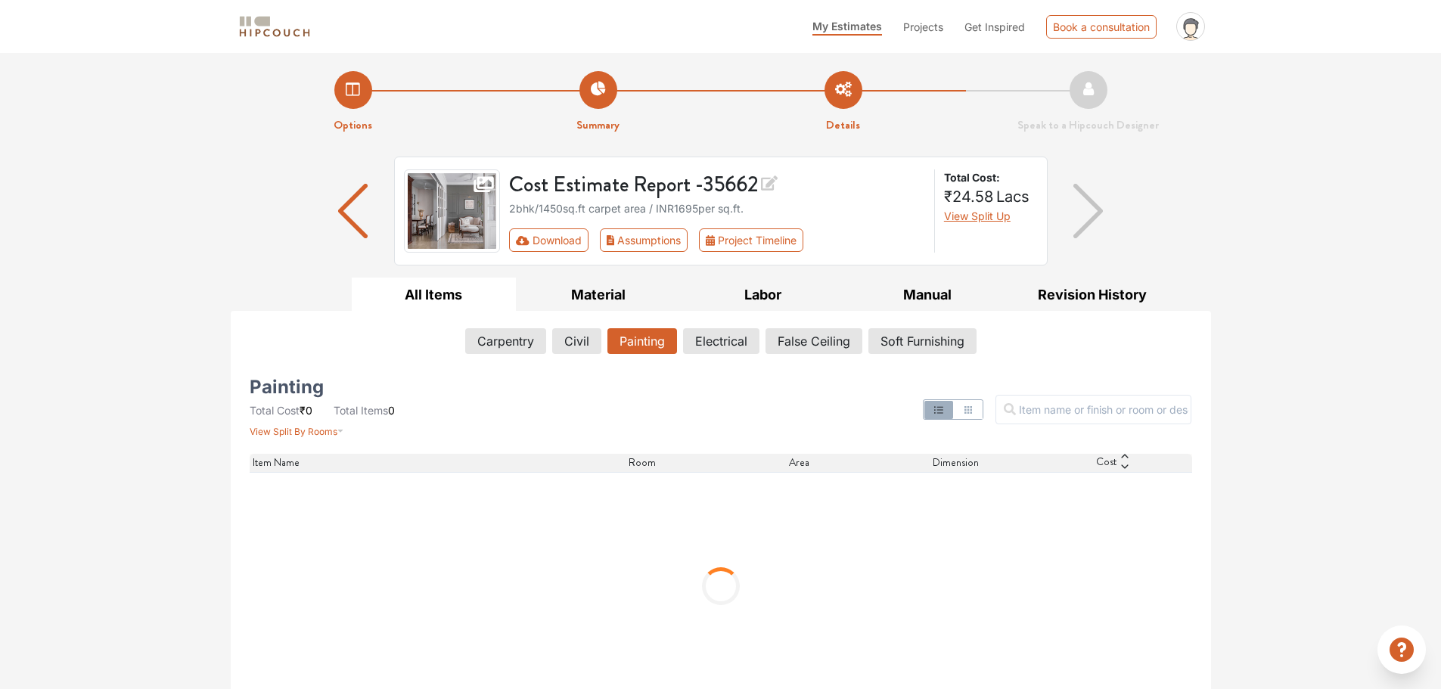
click at [1127, 465] on icon at bounding box center [1125, 467] width 7 height 4
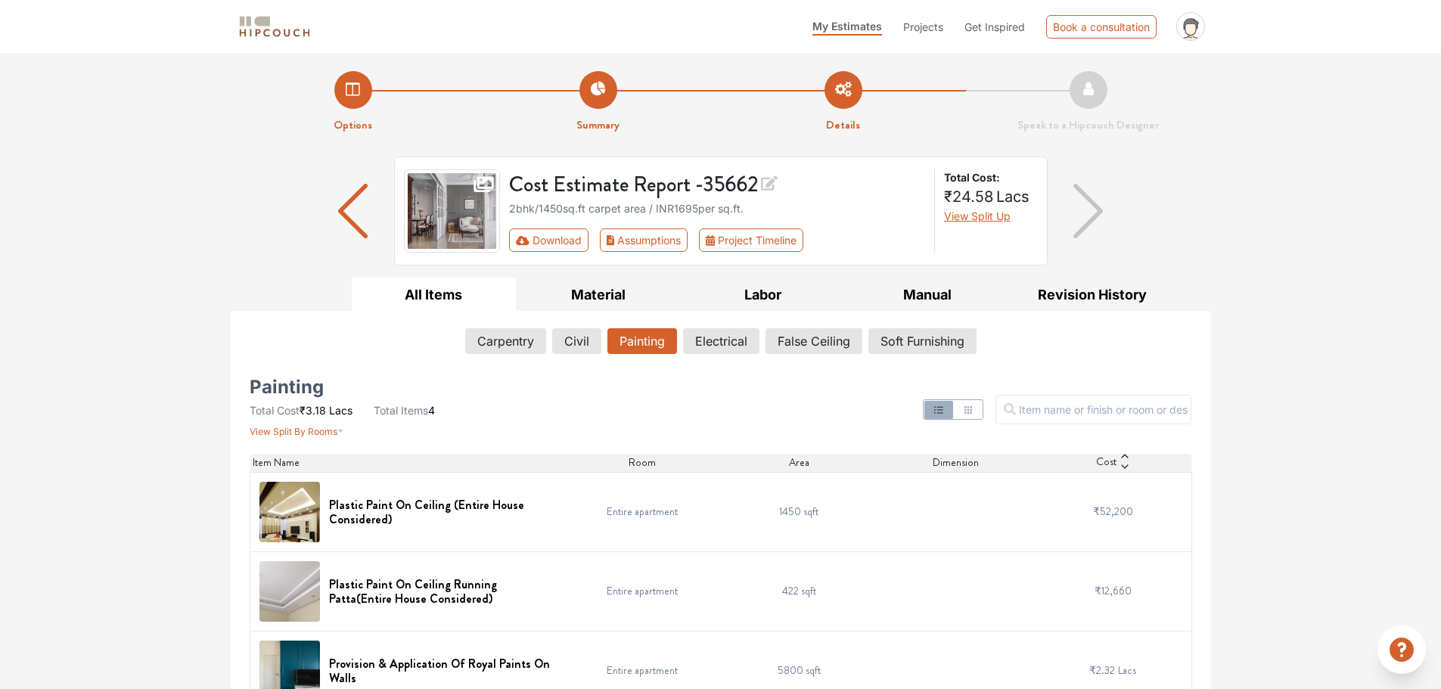
click at [351, 210] on img "button" at bounding box center [353, 211] width 30 height 54
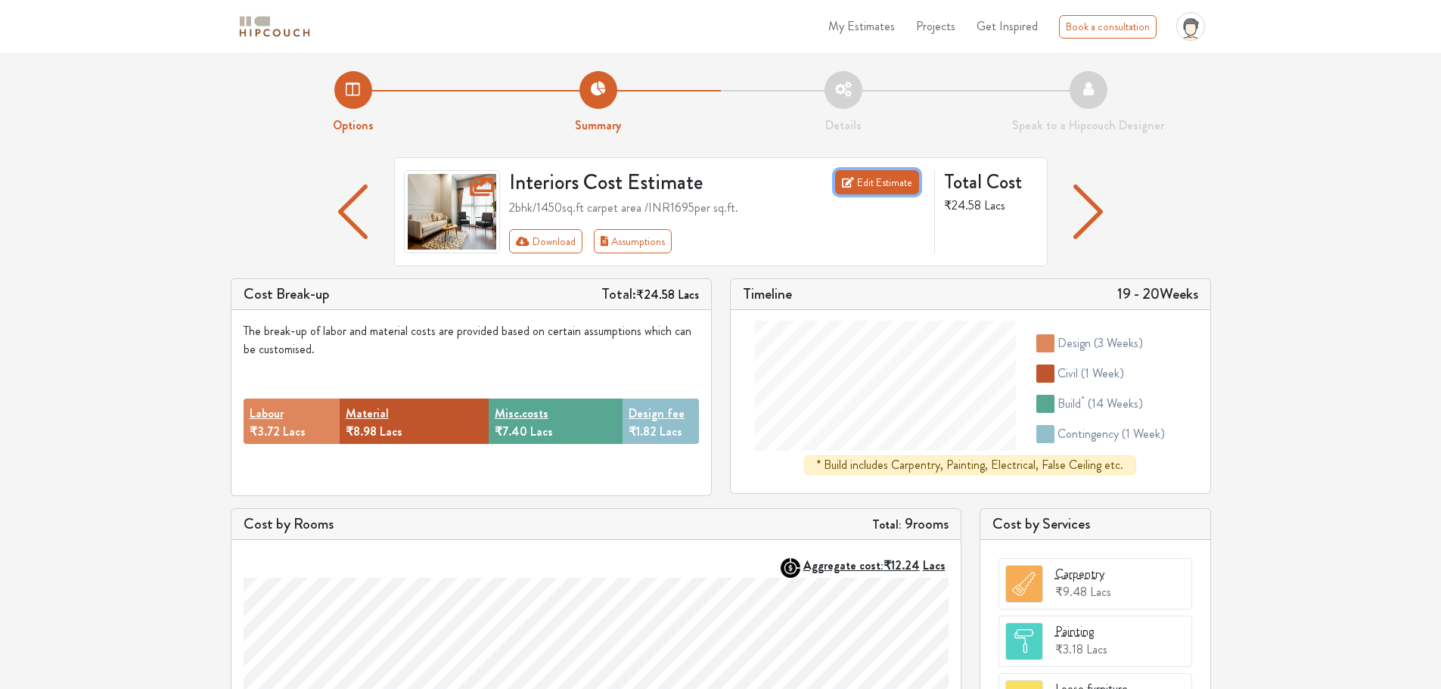
click at [870, 190] on link "Edit Estimate" at bounding box center [877, 182] width 84 height 24
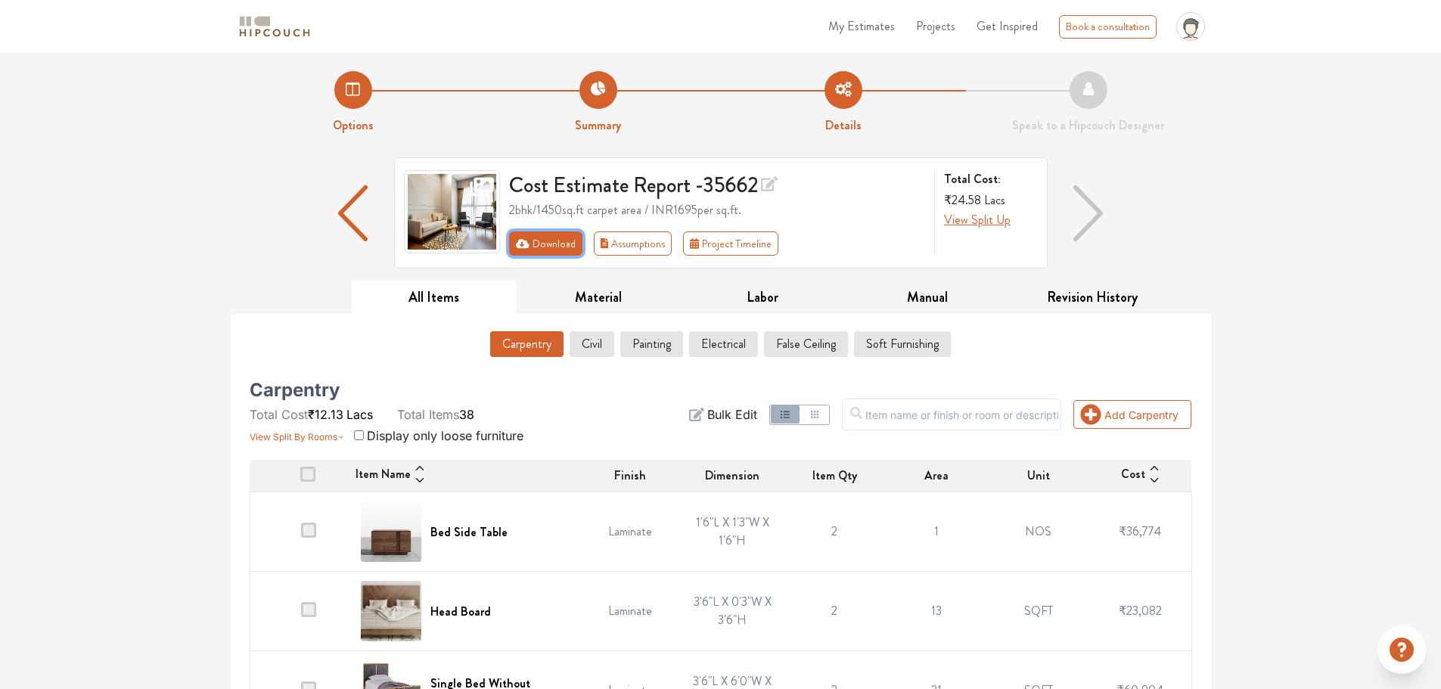
click at [541, 242] on button "Download" at bounding box center [545, 244] width 73 height 24
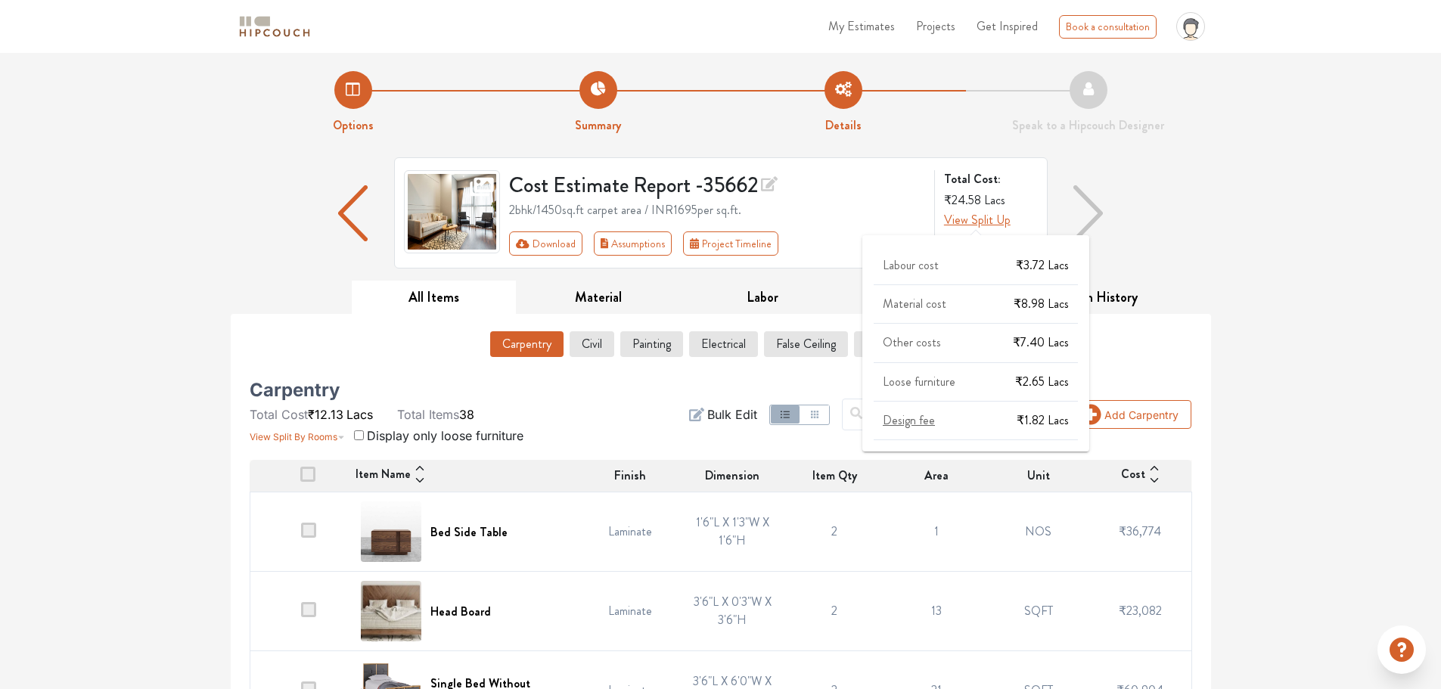
click at [979, 225] on span "View Split Up" at bounding box center [977, 219] width 67 height 17
click at [973, 221] on span "View Split Up" at bounding box center [977, 219] width 67 height 17
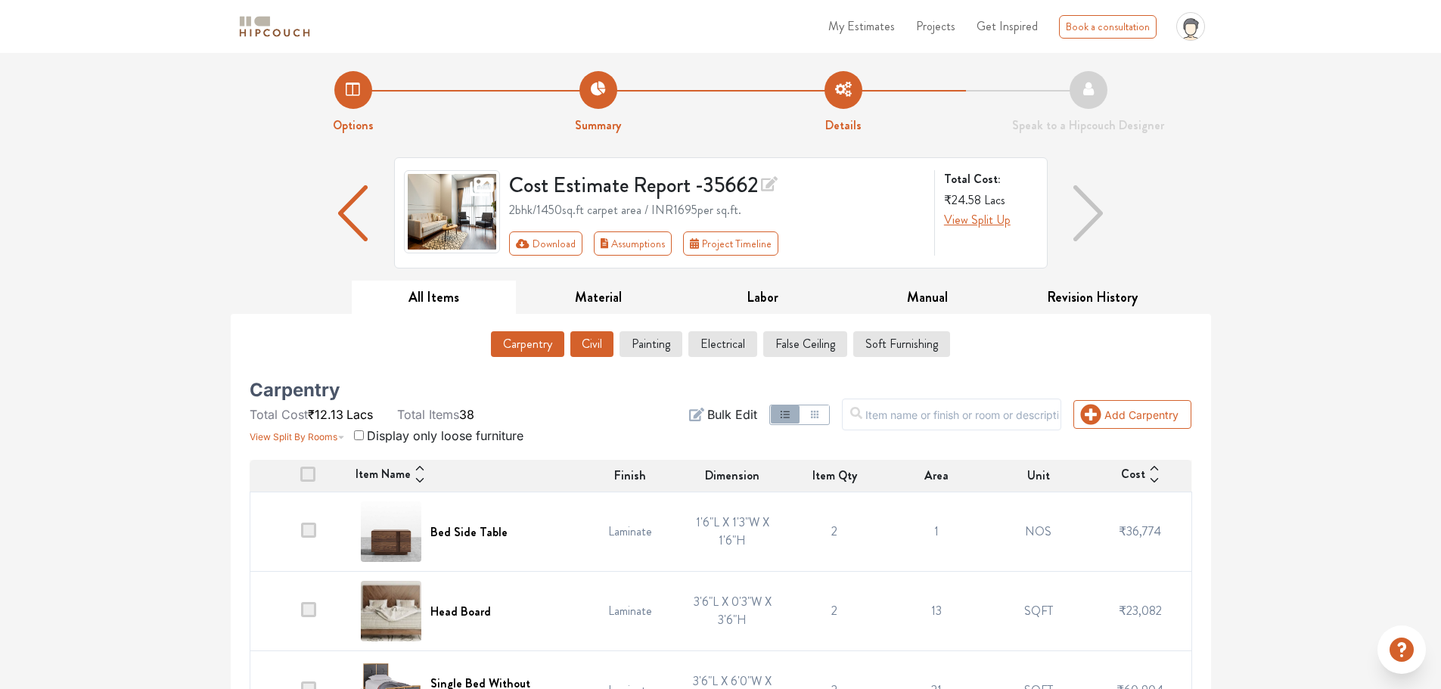
click at [592, 340] on button "Civil" at bounding box center [592, 344] width 43 height 26
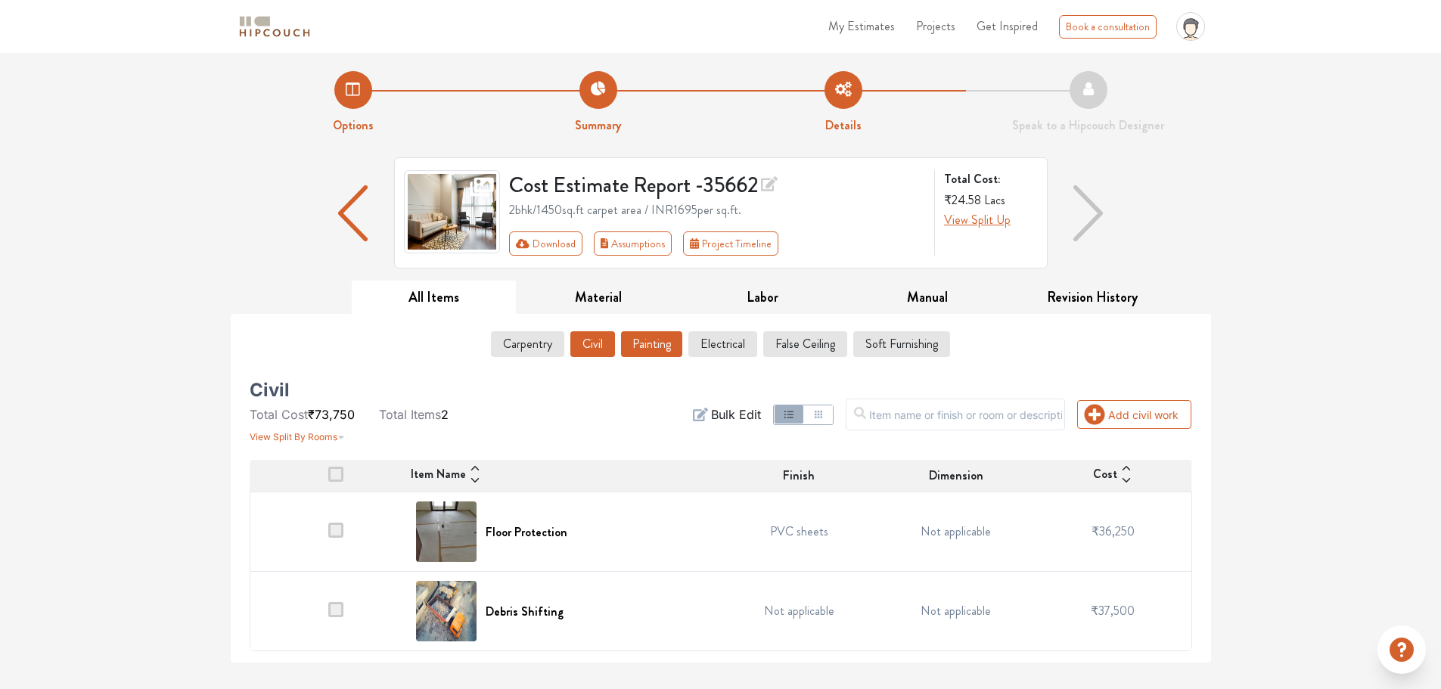
click at [645, 345] on button "Painting" at bounding box center [651, 344] width 61 height 26
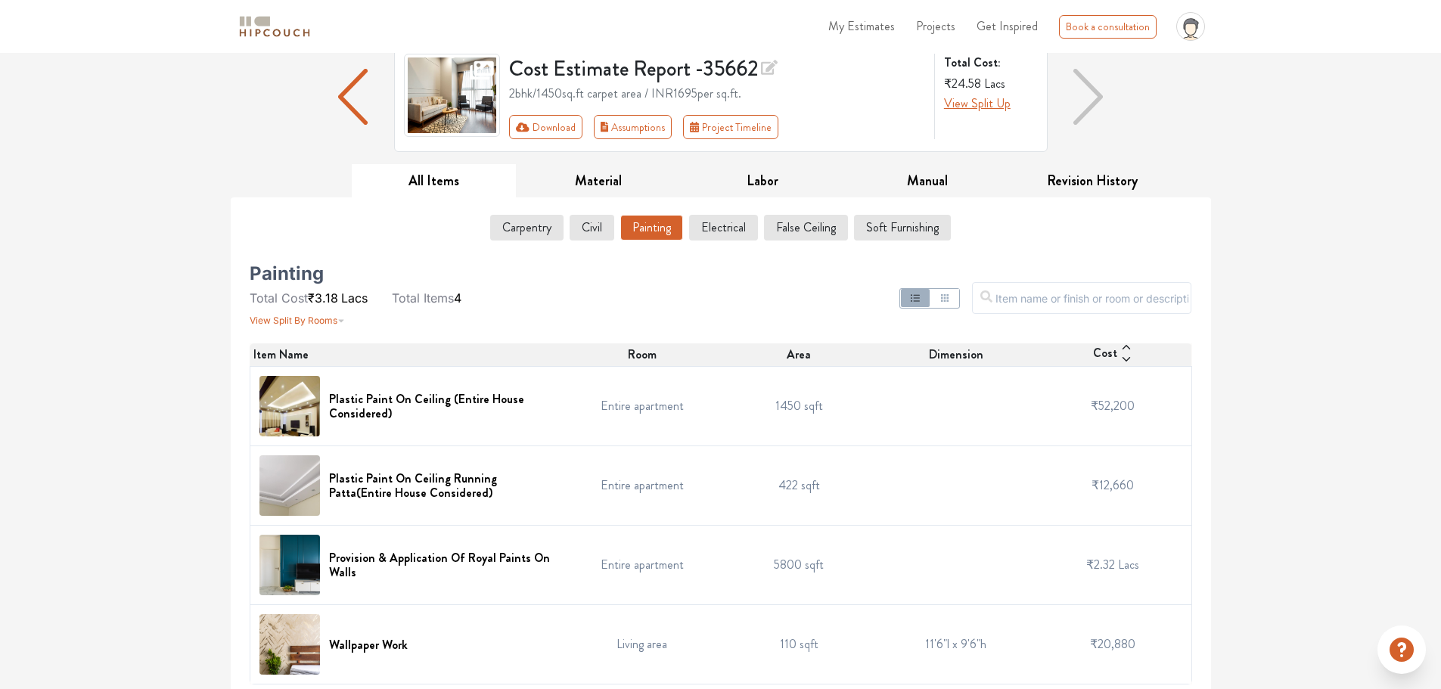
scroll to position [123, 0]
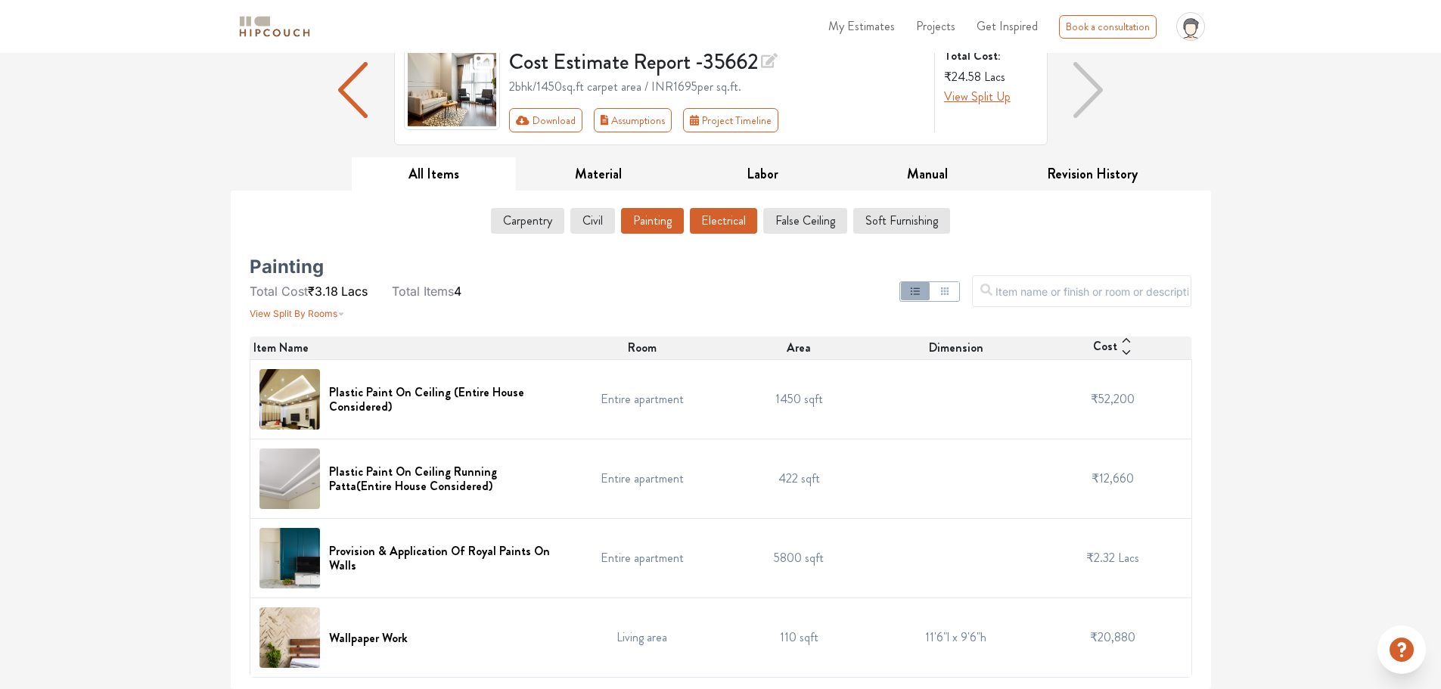
click at [717, 218] on button "Electrical" at bounding box center [723, 221] width 67 height 26
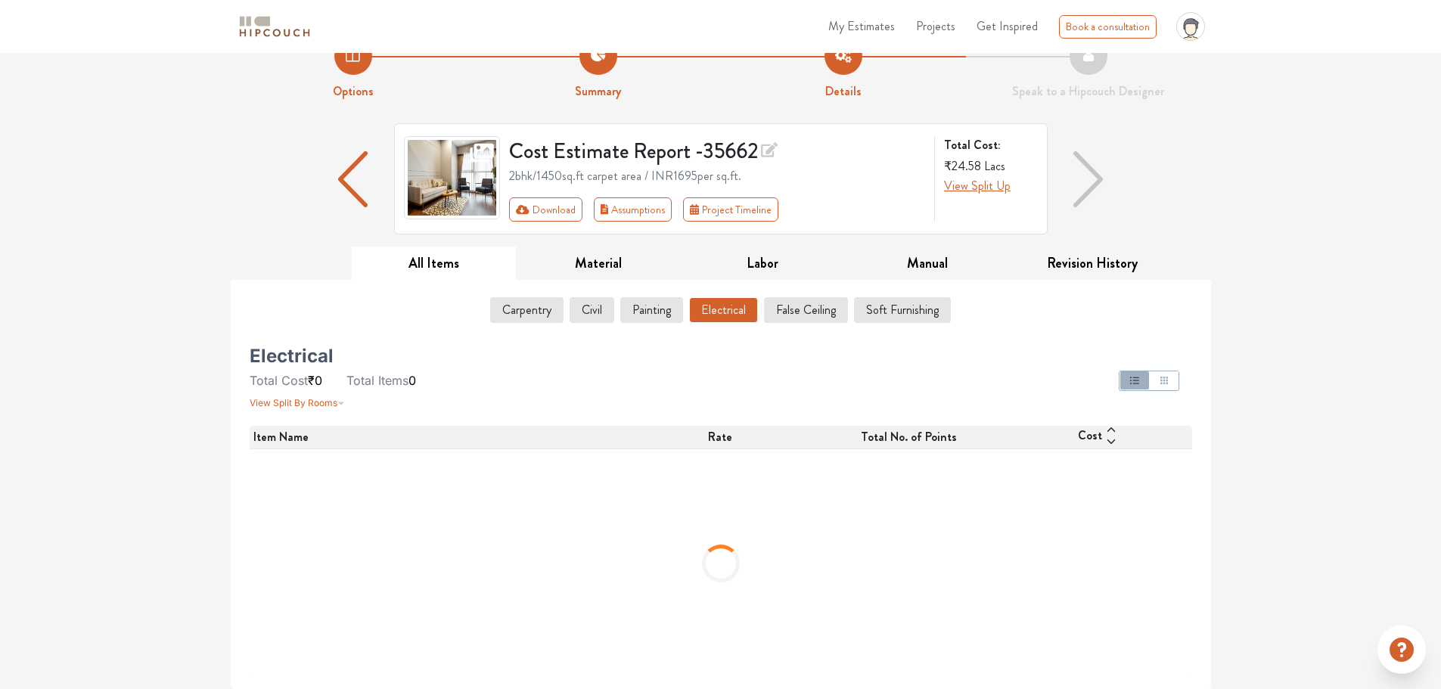
scroll to position [0, 0]
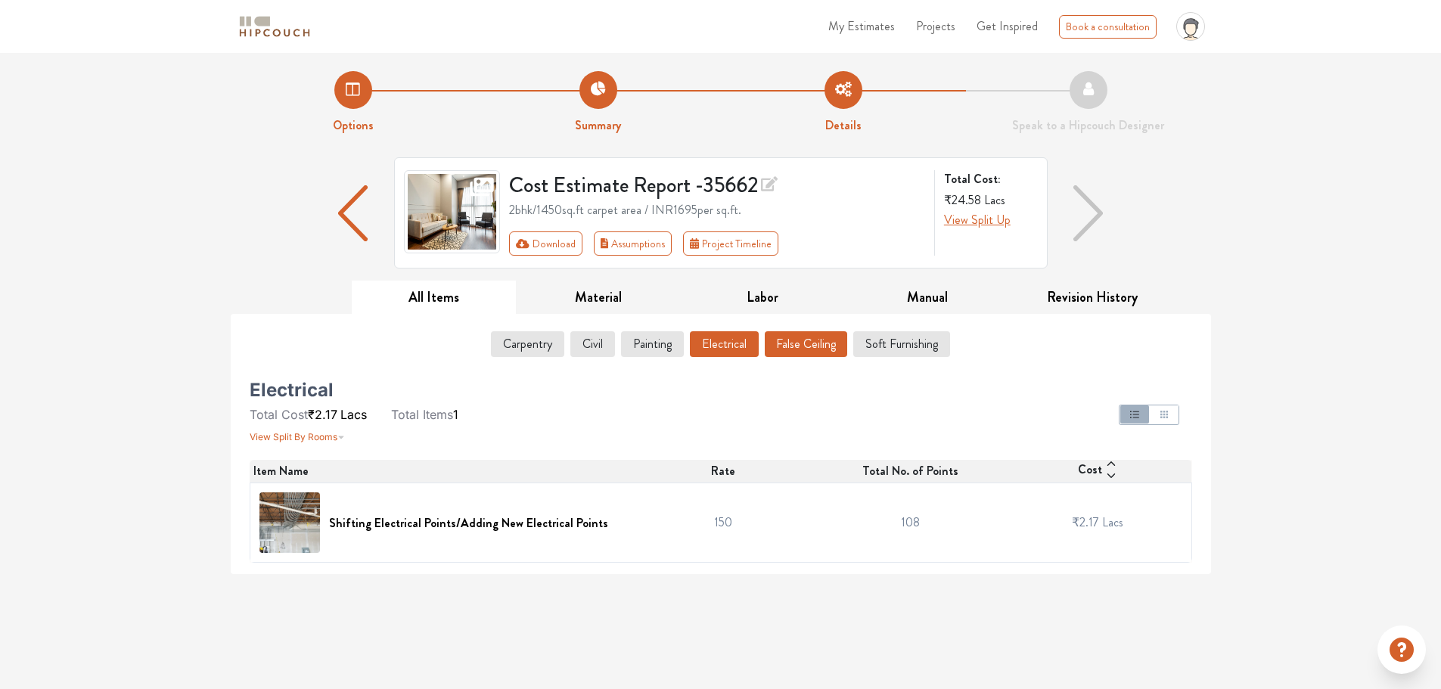
click at [819, 341] on button "False Ceiling" at bounding box center [806, 344] width 82 height 26
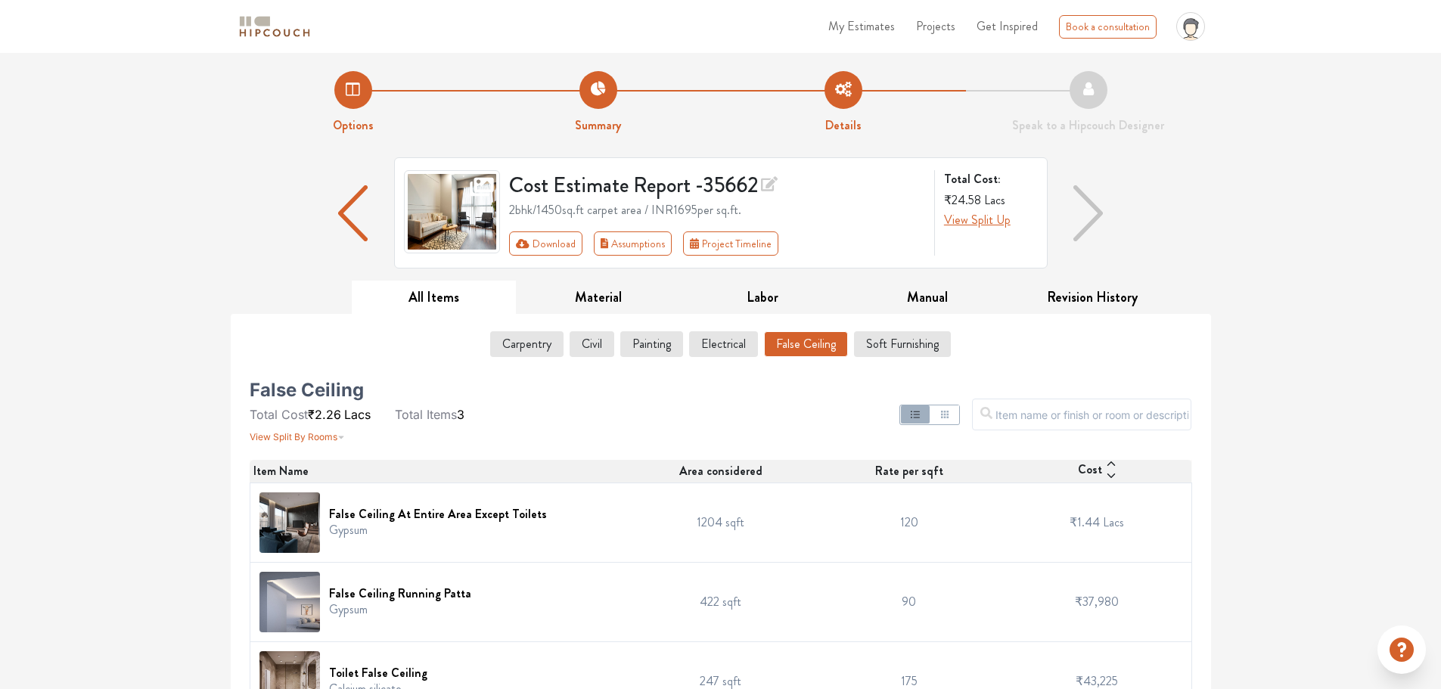
scroll to position [44, 0]
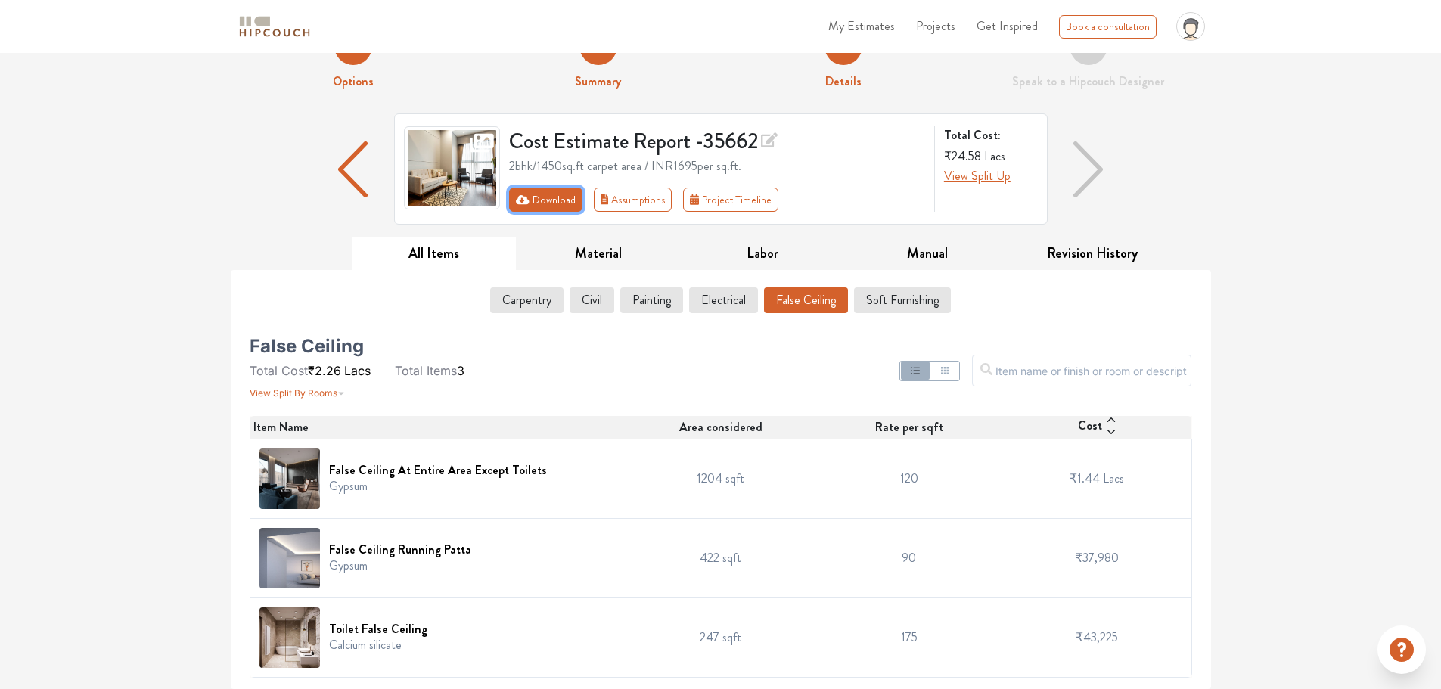
click at [542, 198] on button "Download" at bounding box center [545, 200] width 73 height 24
click at [544, 196] on button "Download" at bounding box center [545, 200] width 73 height 24
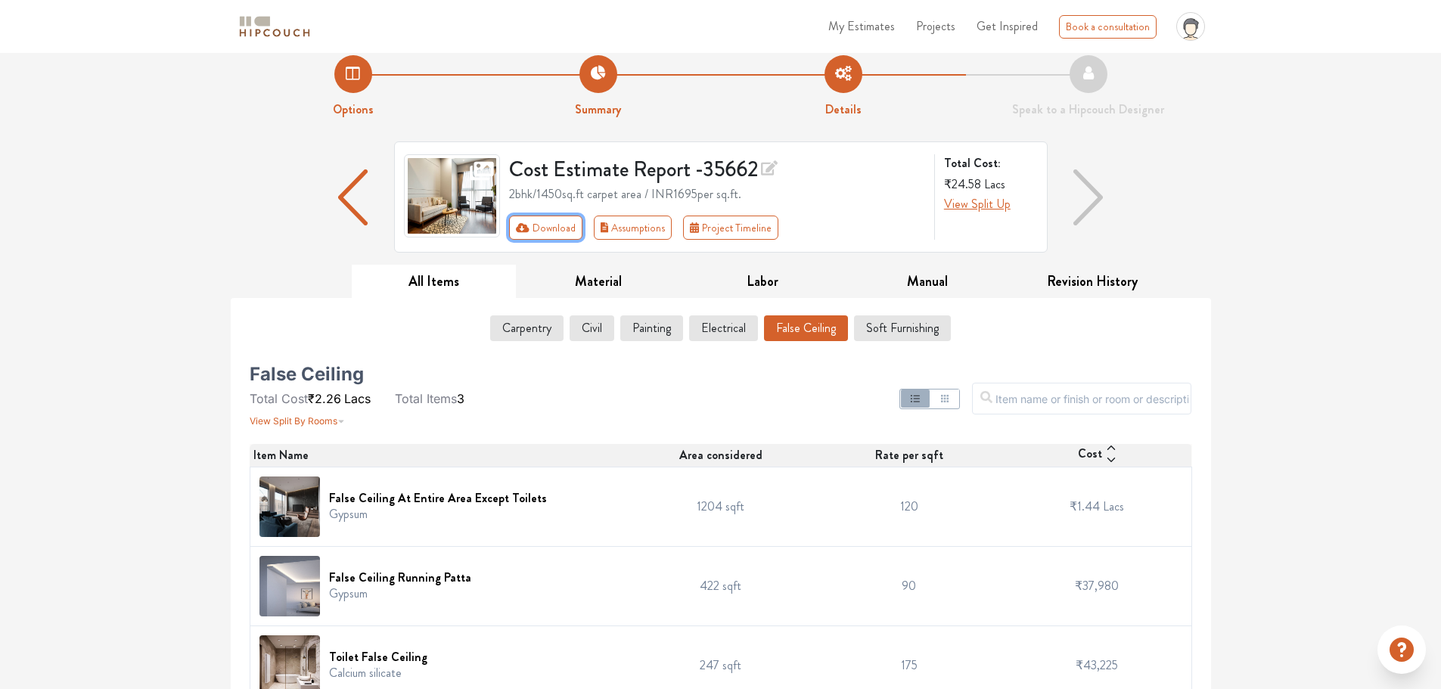
scroll to position [0, 0]
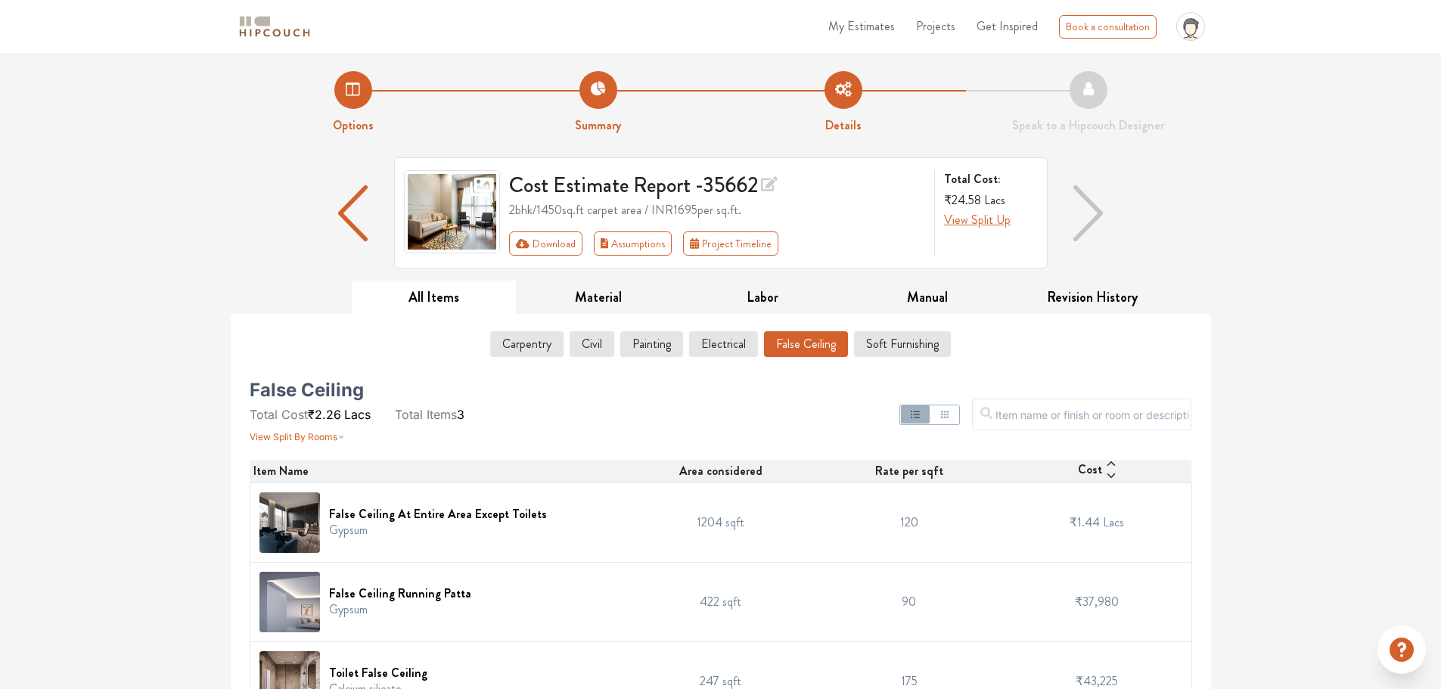
click at [338, 207] on img "button" at bounding box center [353, 213] width 30 height 56
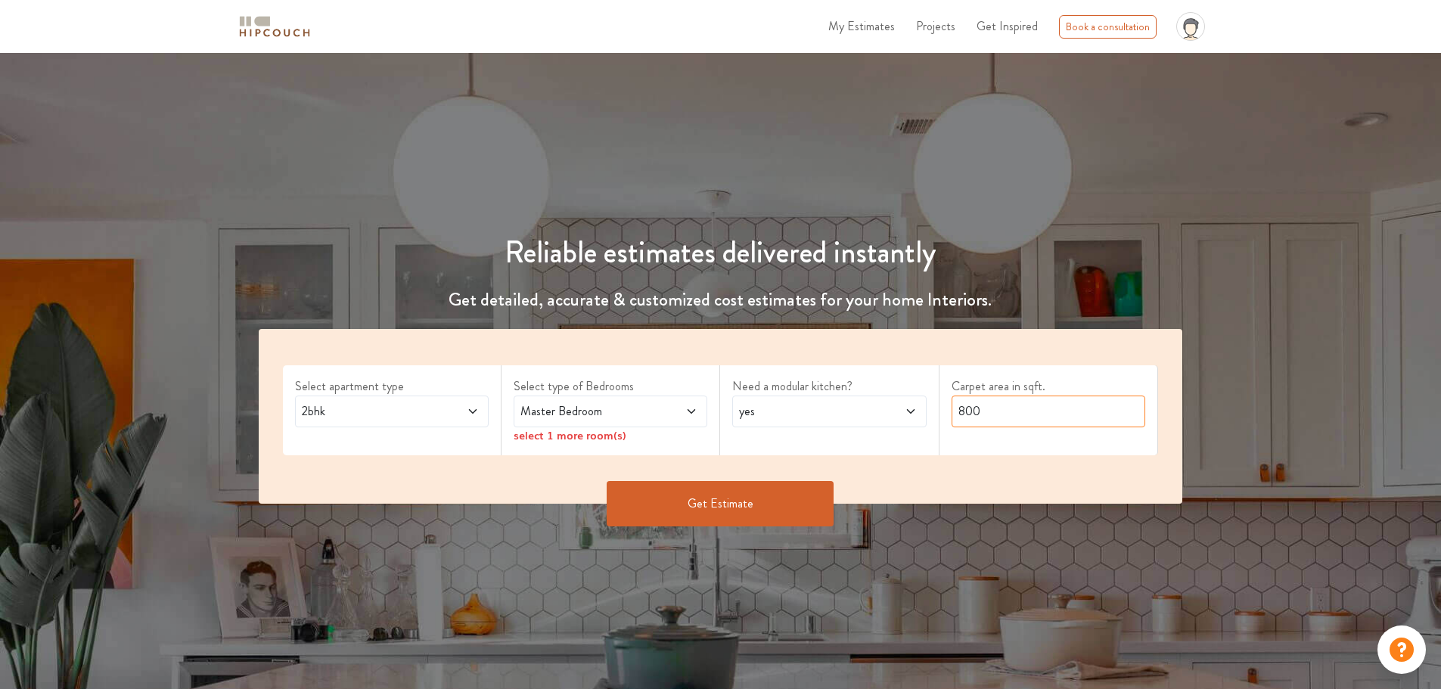
drag, startPoint x: 998, startPoint y: 415, endPoint x: 828, endPoint y: 421, distance: 170.4
click at [828, 421] on div "Select apartment type 2bhk Select type of Bedrooms Master Bedroom select 1 more…" at bounding box center [721, 416] width 925 height 175
type input "3"
type input "4000"
click at [659, 423] on div "Master Bedroom" at bounding box center [611, 412] width 194 height 32
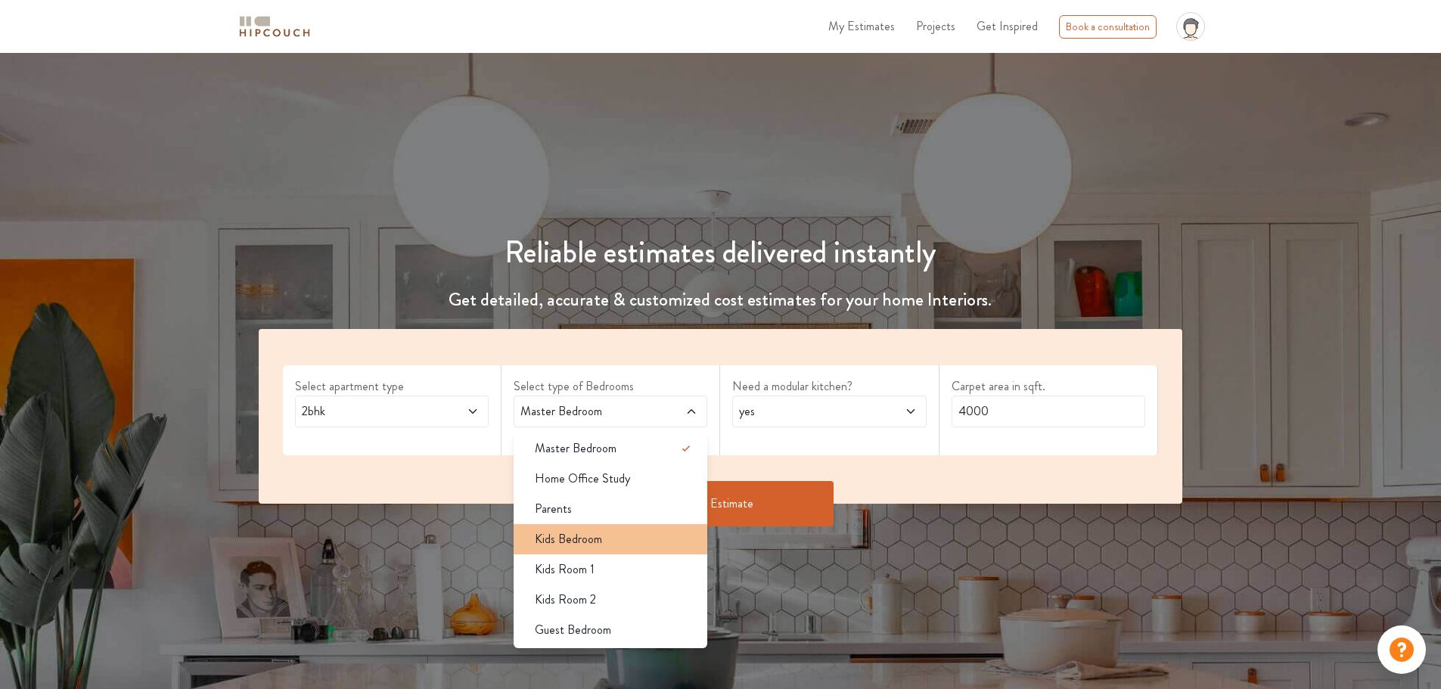
click at [583, 545] on span "Kids Bedroom" at bounding box center [568, 539] width 67 height 18
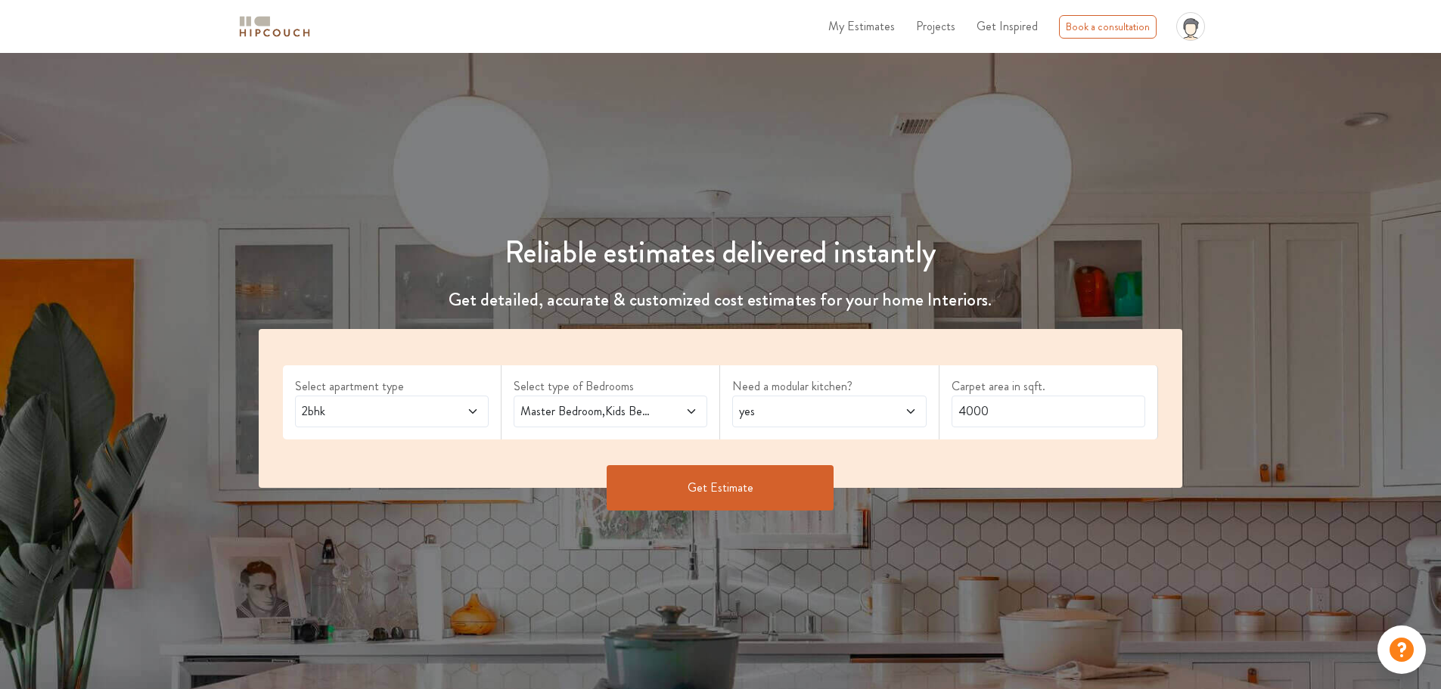
click at [685, 484] on button "Get Estimate" at bounding box center [720, 487] width 227 height 45
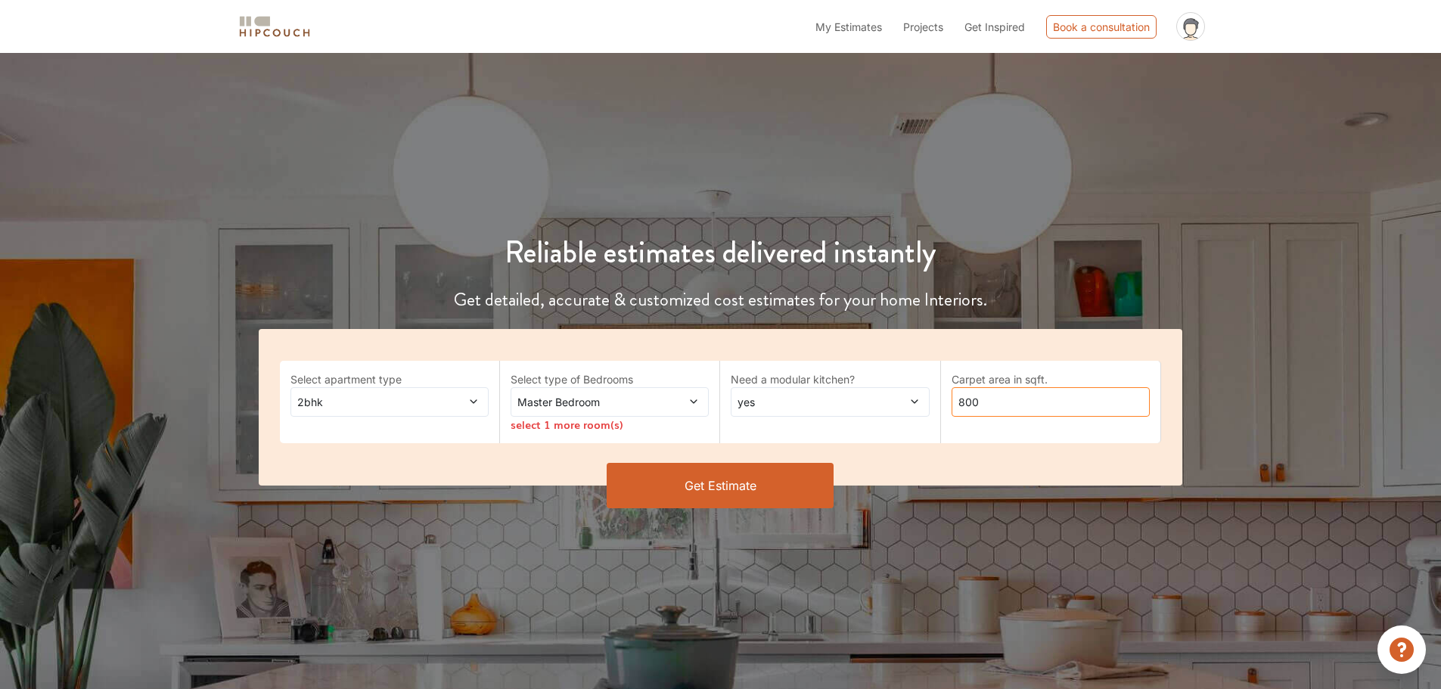
click at [1025, 407] on input "800" at bounding box center [1051, 402] width 198 height 30
drag, startPoint x: 1025, startPoint y: 406, endPoint x: 872, endPoint y: 402, distance: 152.9
click at [875, 404] on div "Select apartment type 2bhk Select type of Bedrooms Master Bedroom select 1 more…" at bounding box center [721, 407] width 925 height 157
type input "1500"
click at [651, 399] on span "Master Bedroom" at bounding box center [584, 402] width 138 height 16
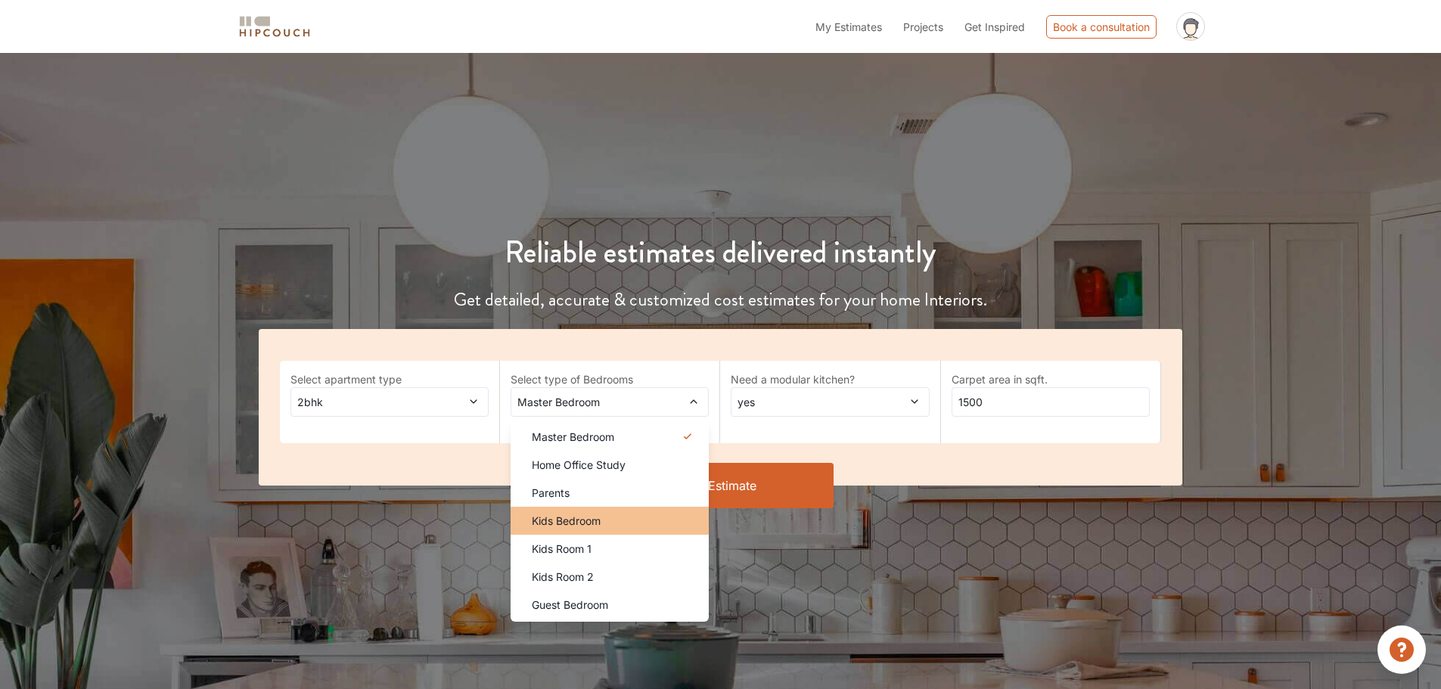
click at [592, 511] on li "Kids Bedroom" at bounding box center [610, 521] width 198 height 28
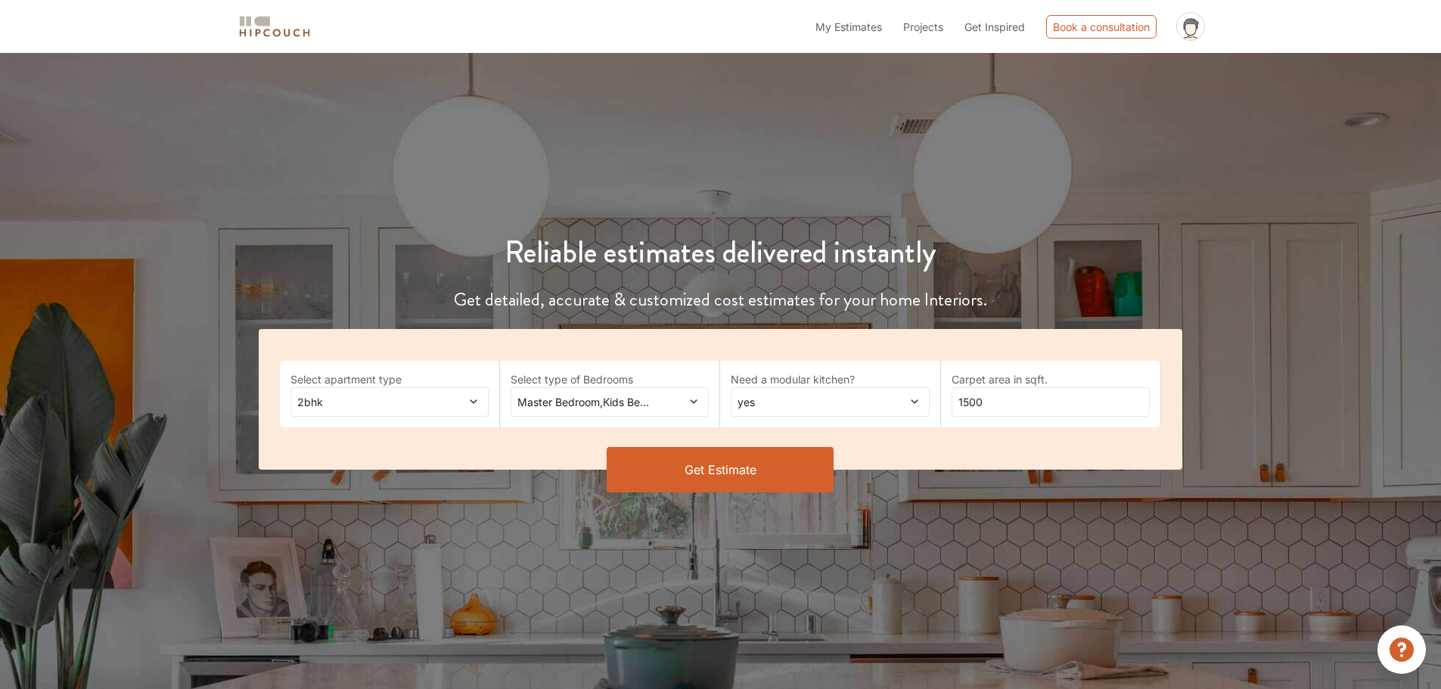
click at [733, 459] on button "Get Estimate" at bounding box center [720, 469] width 227 height 45
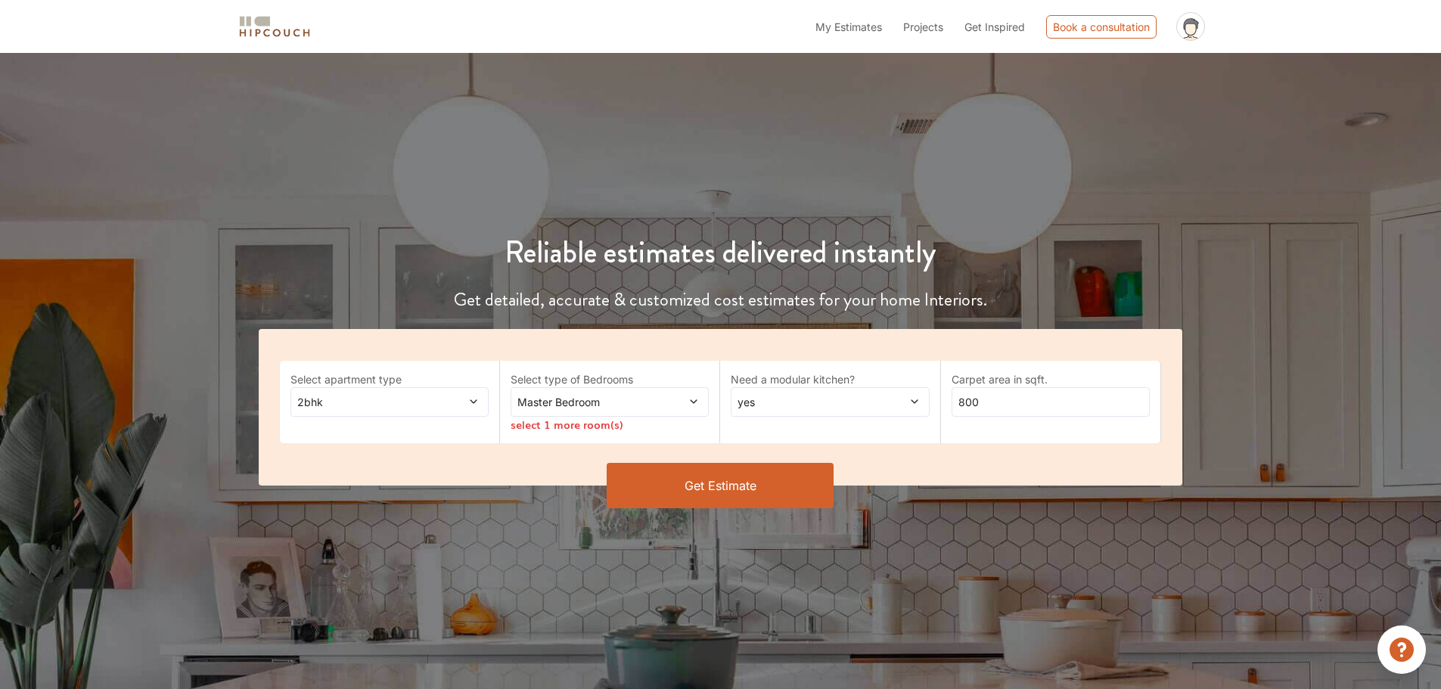
click at [466, 400] on span at bounding box center [456, 402] width 46 height 16
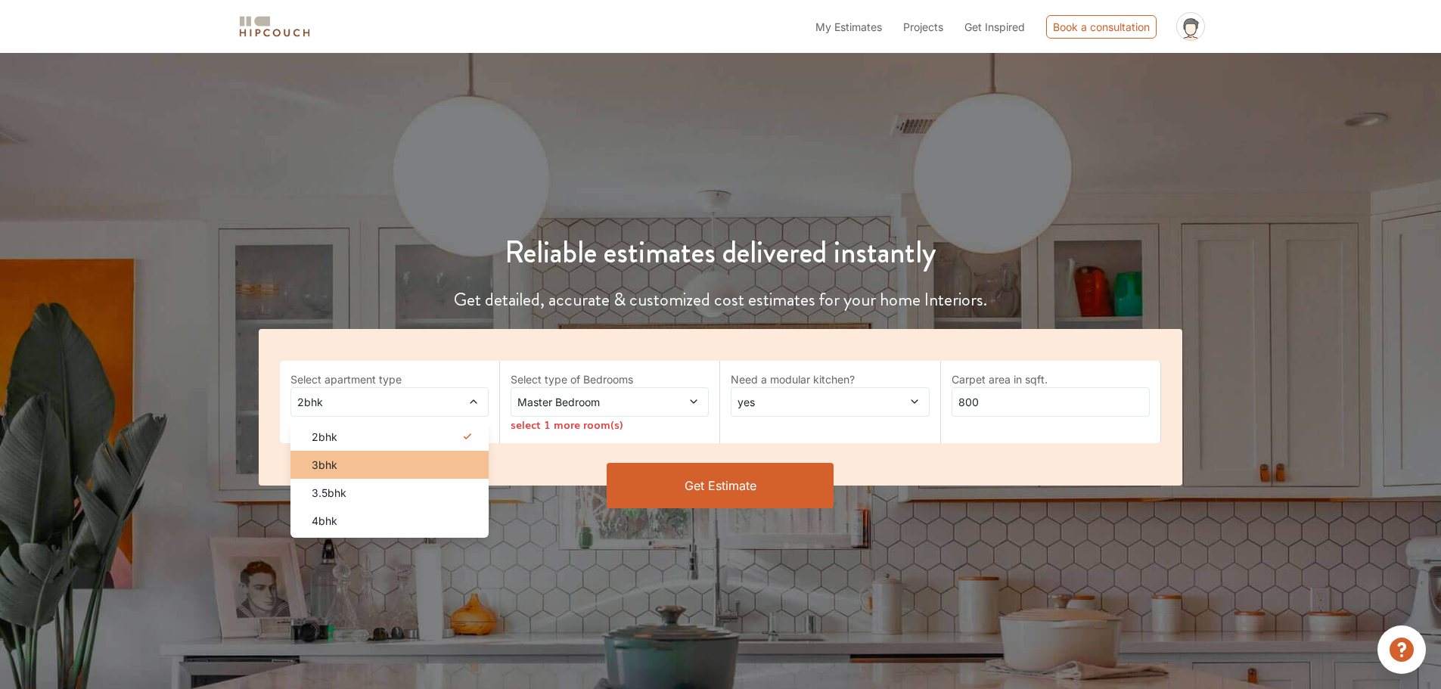
click at [369, 458] on div "3bhk" at bounding box center [394, 465] width 189 height 16
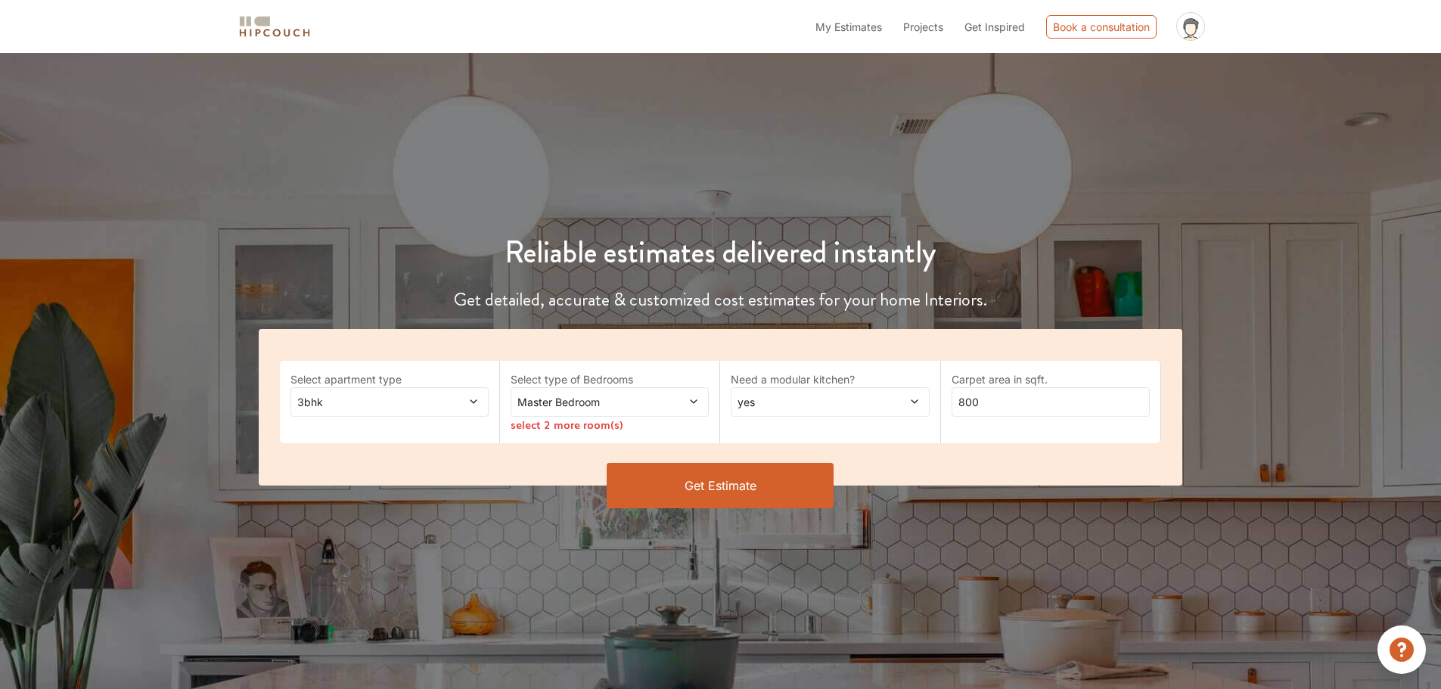
click at [682, 408] on span at bounding box center [676, 402] width 46 height 16
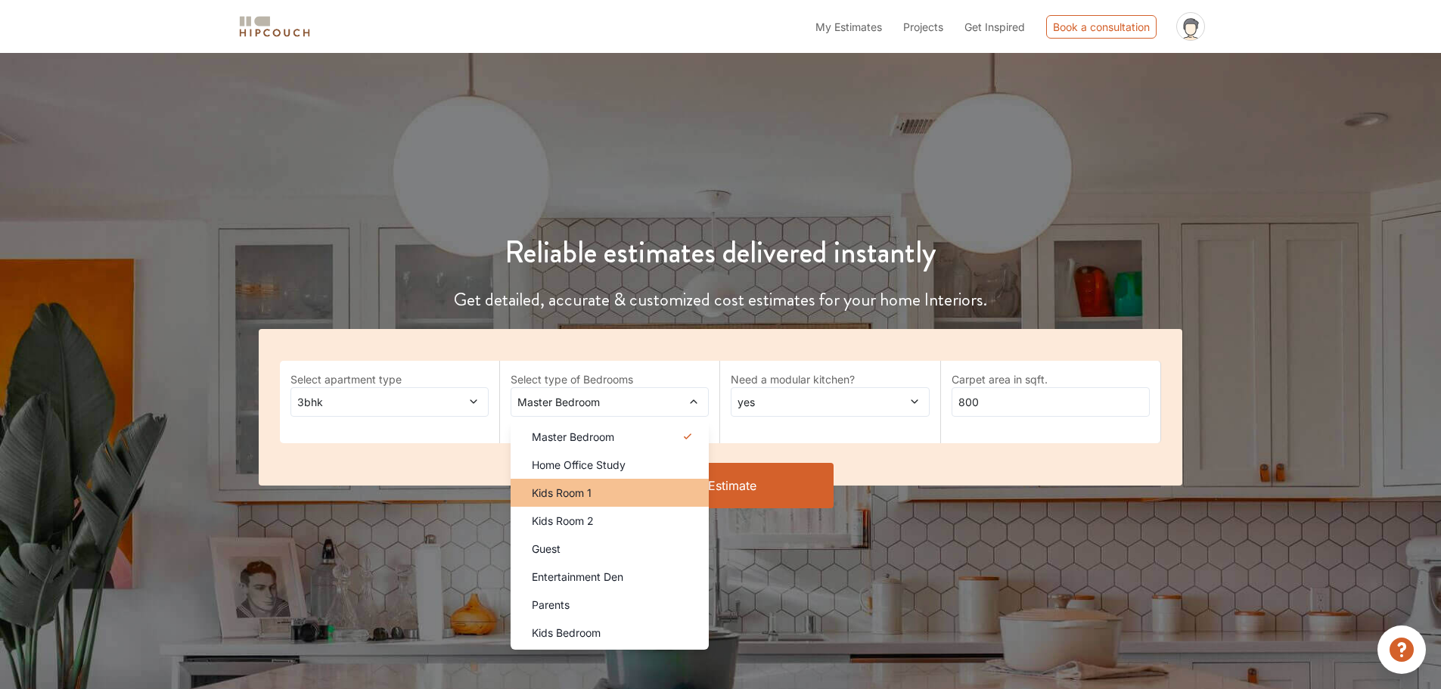
click at [599, 490] on div "Kids Room 1" at bounding box center [614, 493] width 189 height 16
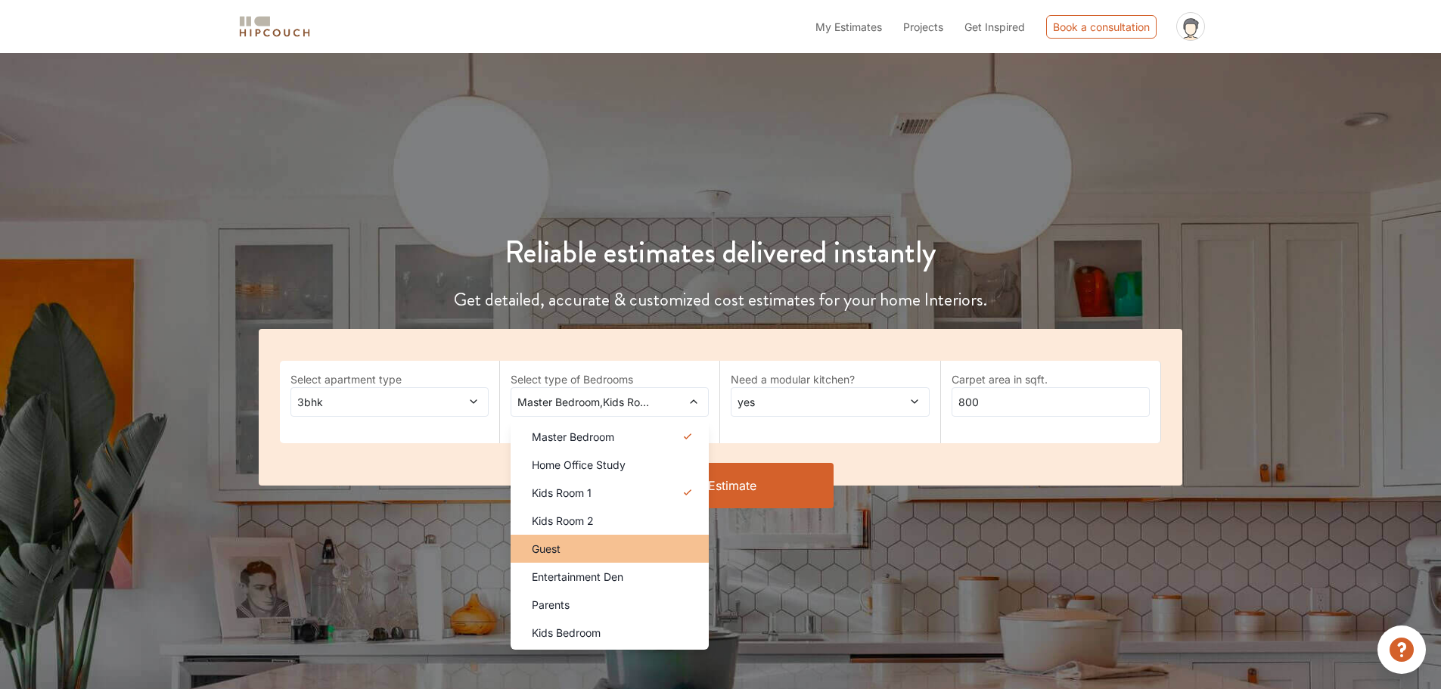
click at [599, 557] on li "Guest" at bounding box center [610, 549] width 198 height 28
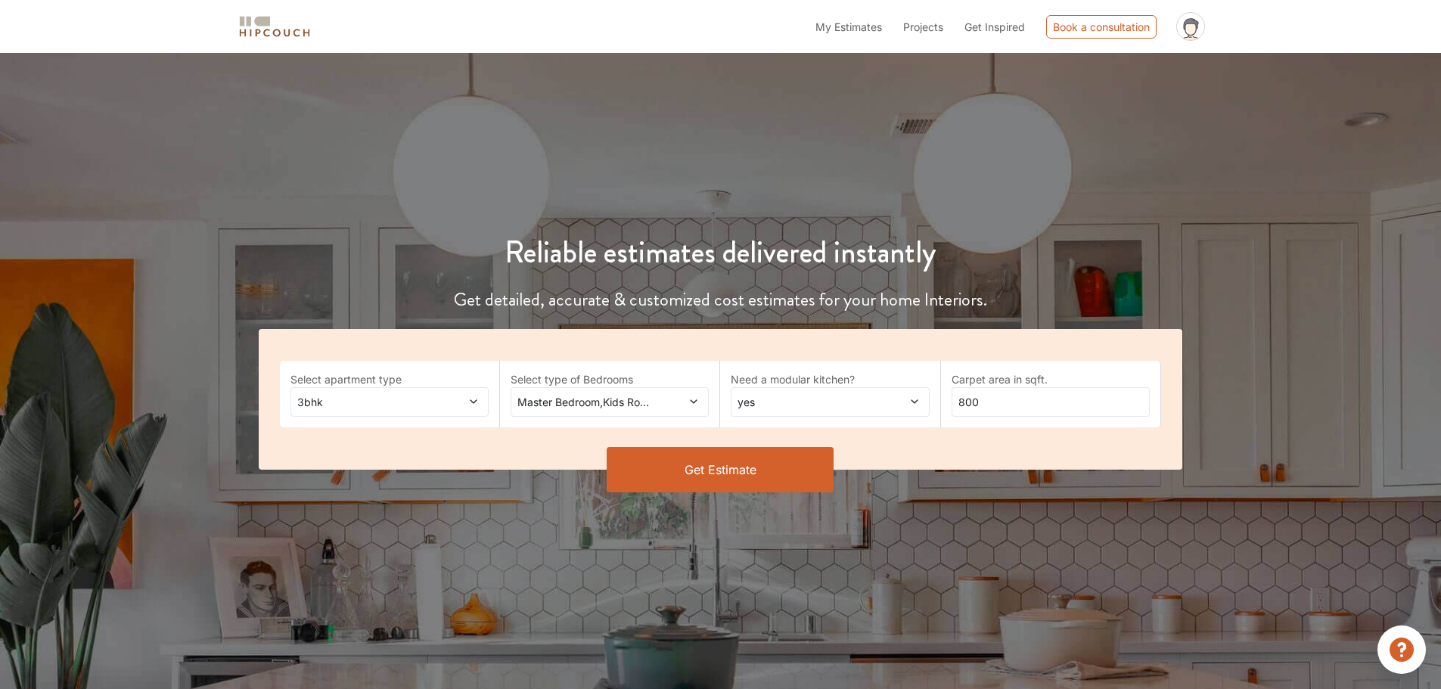
click at [869, 406] on span "yes" at bounding box center [804, 402] width 138 height 16
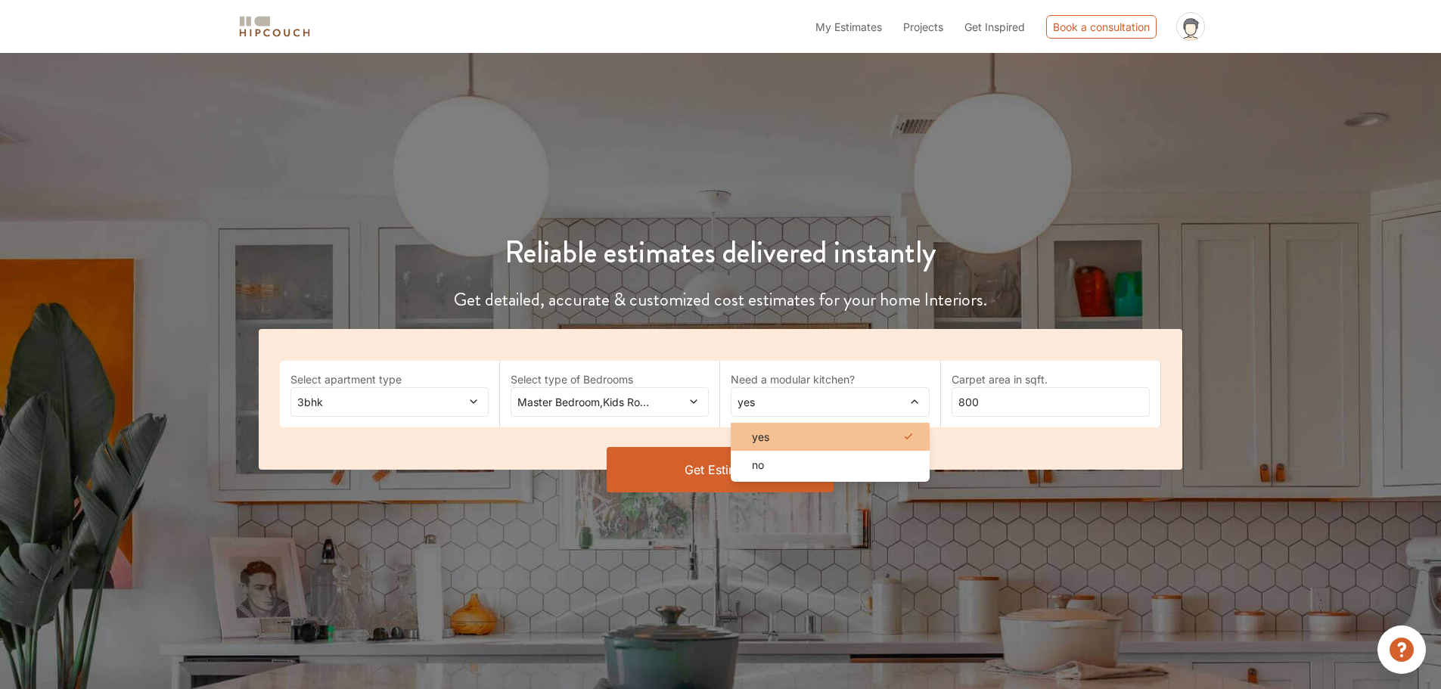
drag, startPoint x: 816, startPoint y: 440, endPoint x: 948, endPoint y: 422, distance: 133.6
click at [816, 440] on div "yes" at bounding box center [834, 437] width 189 height 16
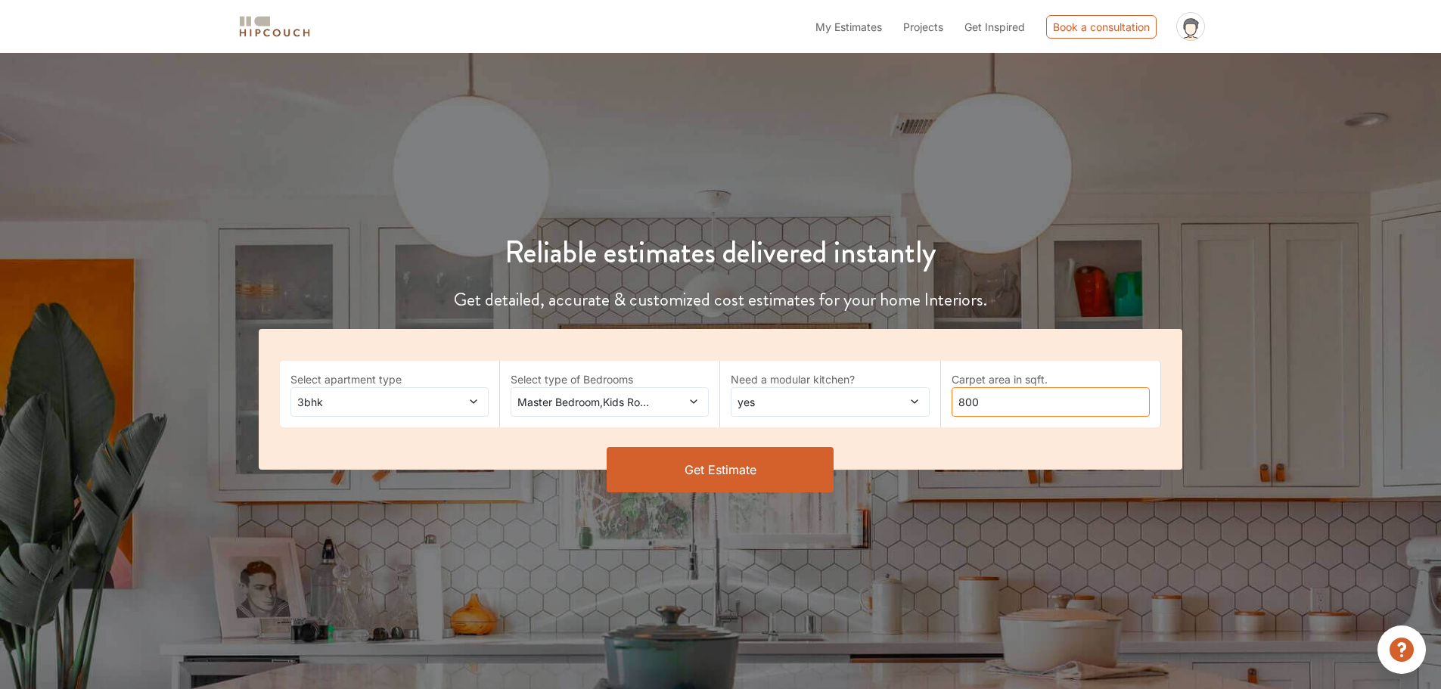
drag, startPoint x: 993, startPoint y: 406, endPoint x: 835, endPoint y: 406, distance: 158.1
click at [839, 406] on div "Select apartment type 3bhk Select type of Bedrooms Master Bedroom,Kids Room 1,G…" at bounding box center [721, 399] width 925 height 141
type input "1500"
click at [698, 477] on button "Get Estimate" at bounding box center [720, 469] width 227 height 45
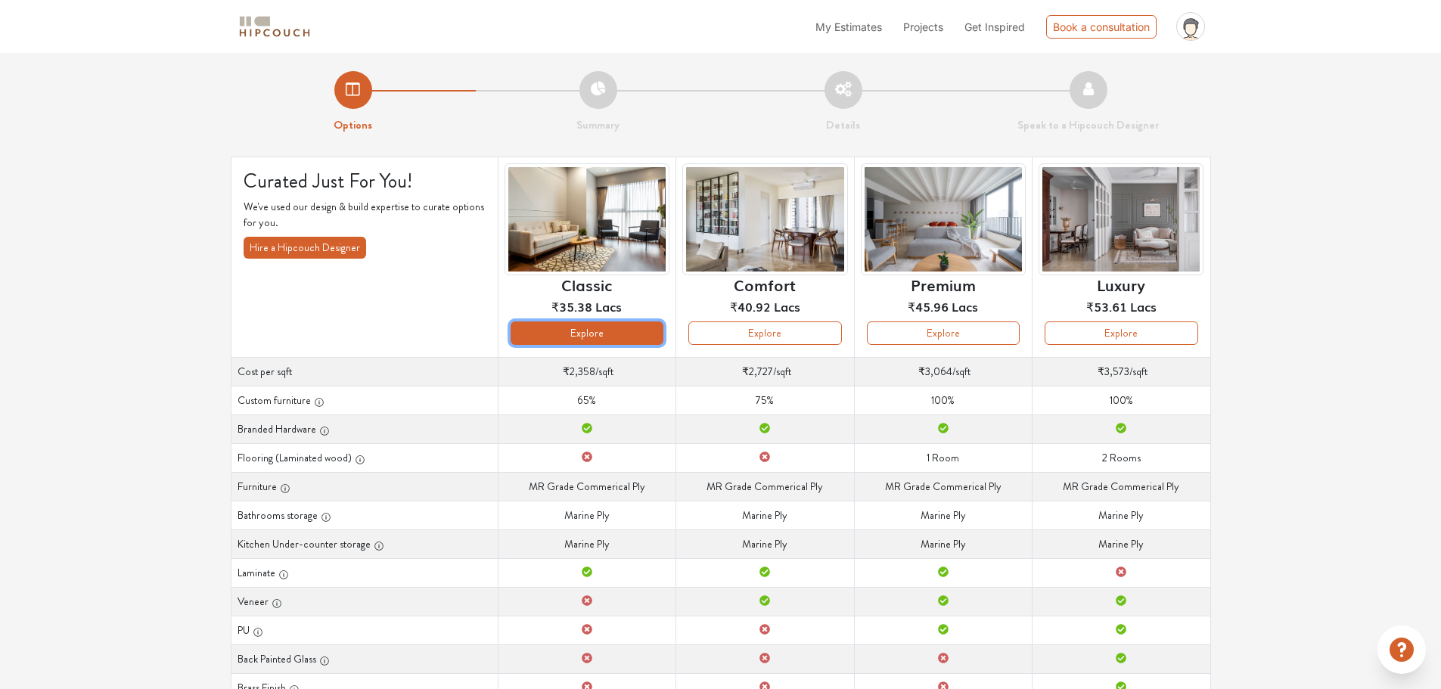
click at [595, 325] on button "Explore" at bounding box center [587, 333] width 153 height 23
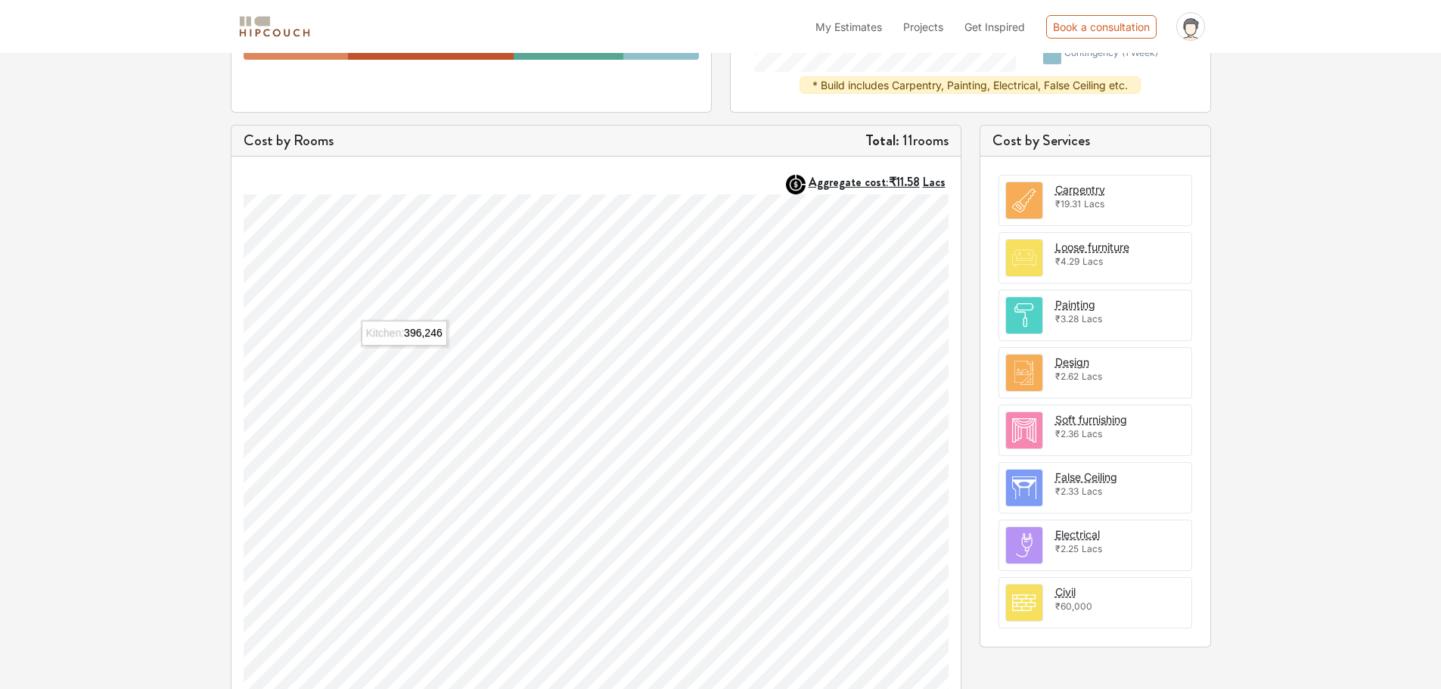
scroll to position [432, 0]
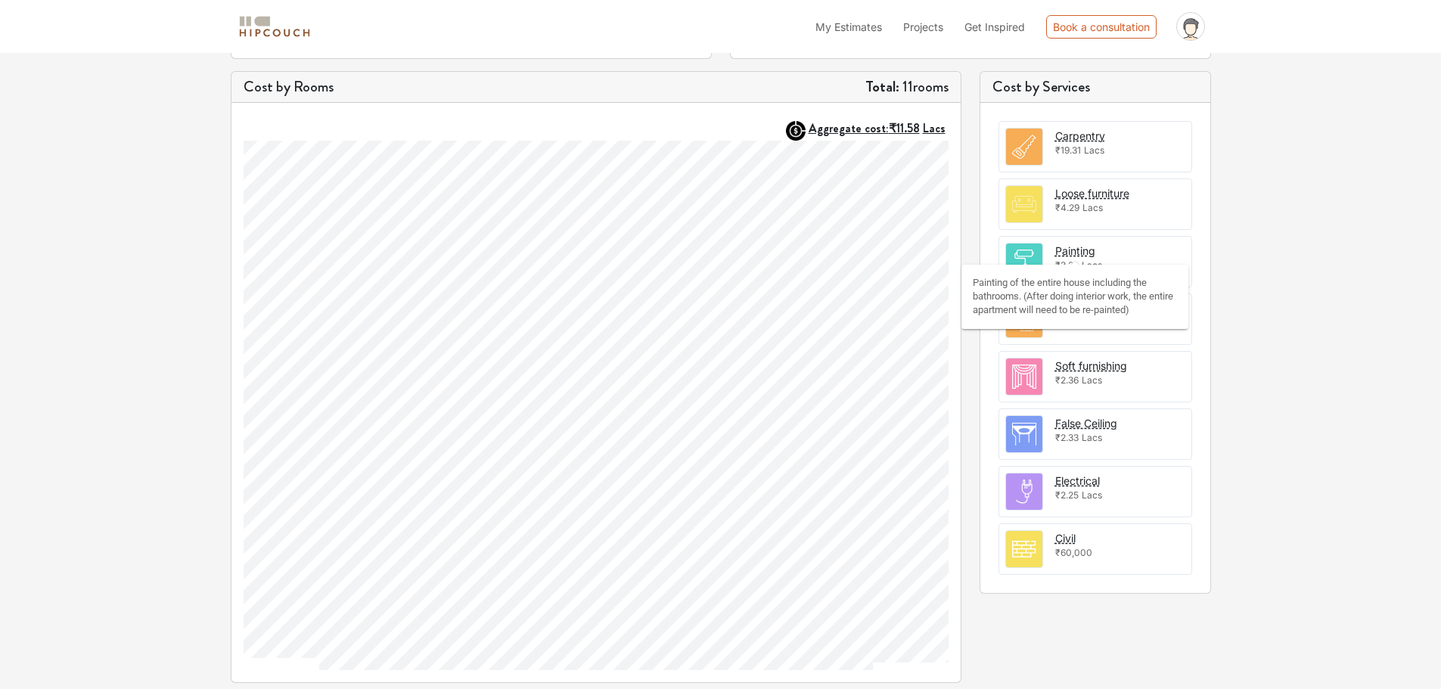
click at [1066, 250] on div "Painting" at bounding box center [1076, 251] width 40 height 16
